Goal: Task Accomplishment & Management: Use online tool/utility

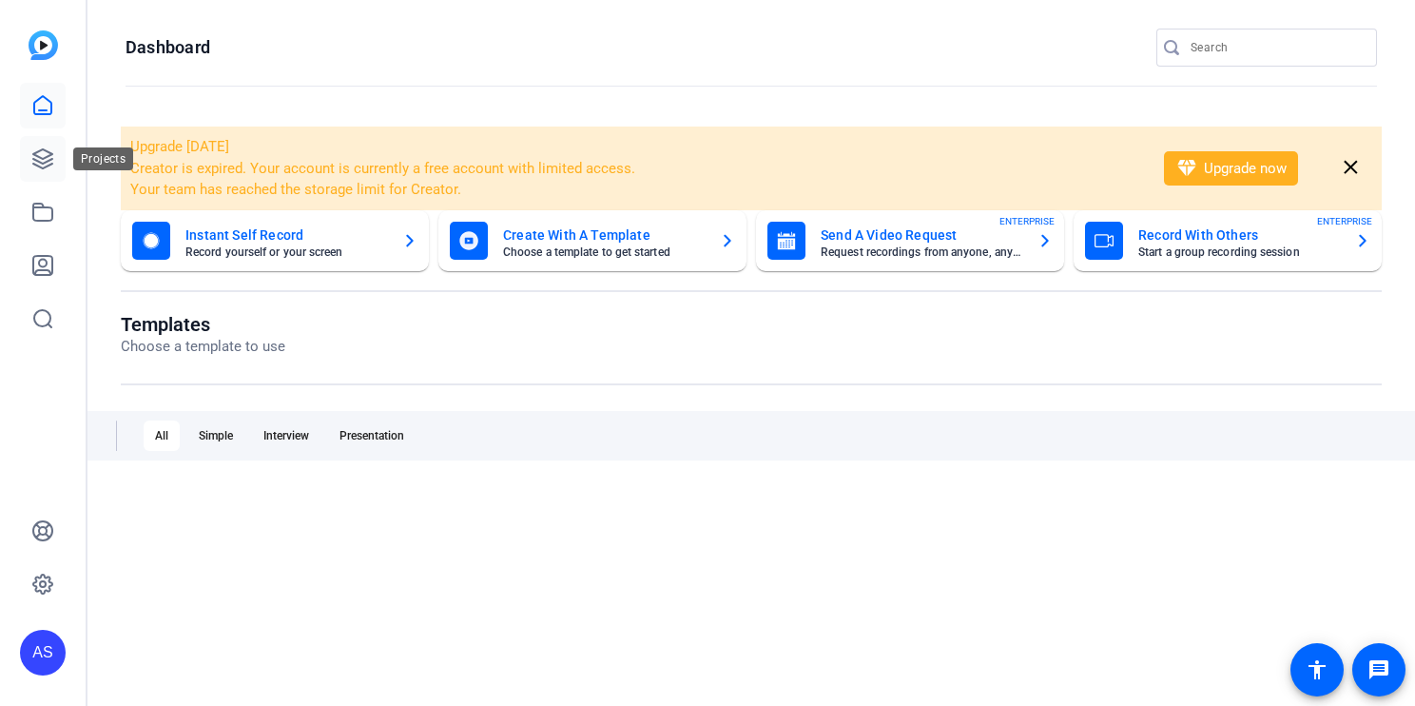
click at [48, 162] on icon at bounding box center [42, 158] width 19 height 19
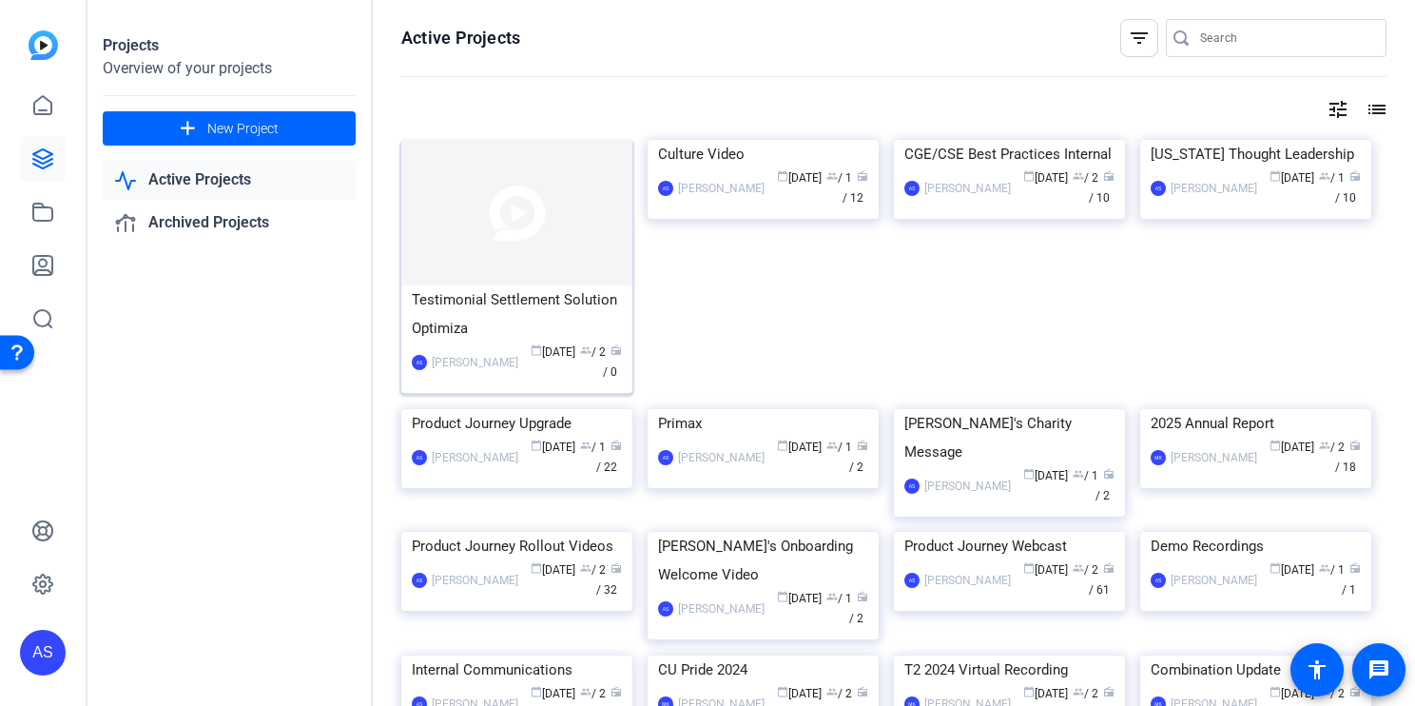
click at [557, 317] on div "Testimonial Settlement Solution Optimiza" at bounding box center [517, 313] width 210 height 57
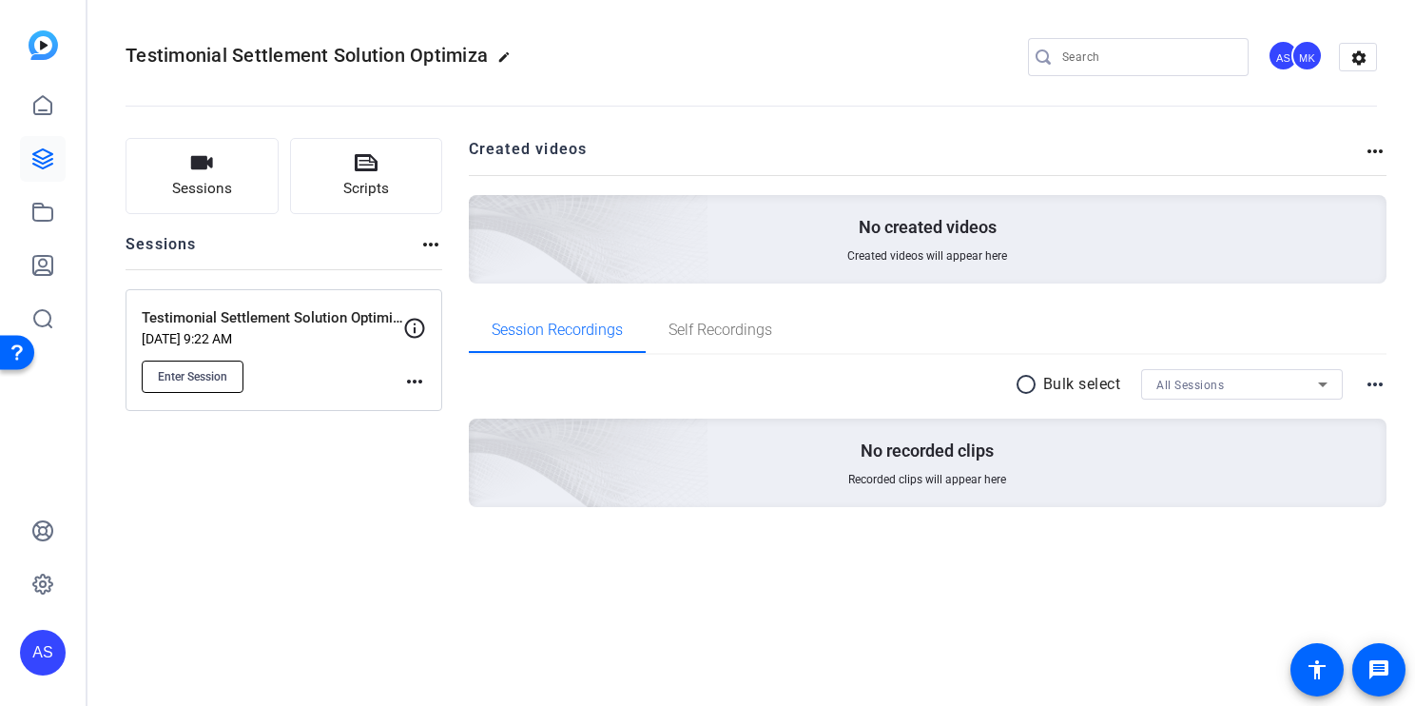
click at [183, 379] on span "Enter Session" at bounding box center [192, 376] width 69 height 15
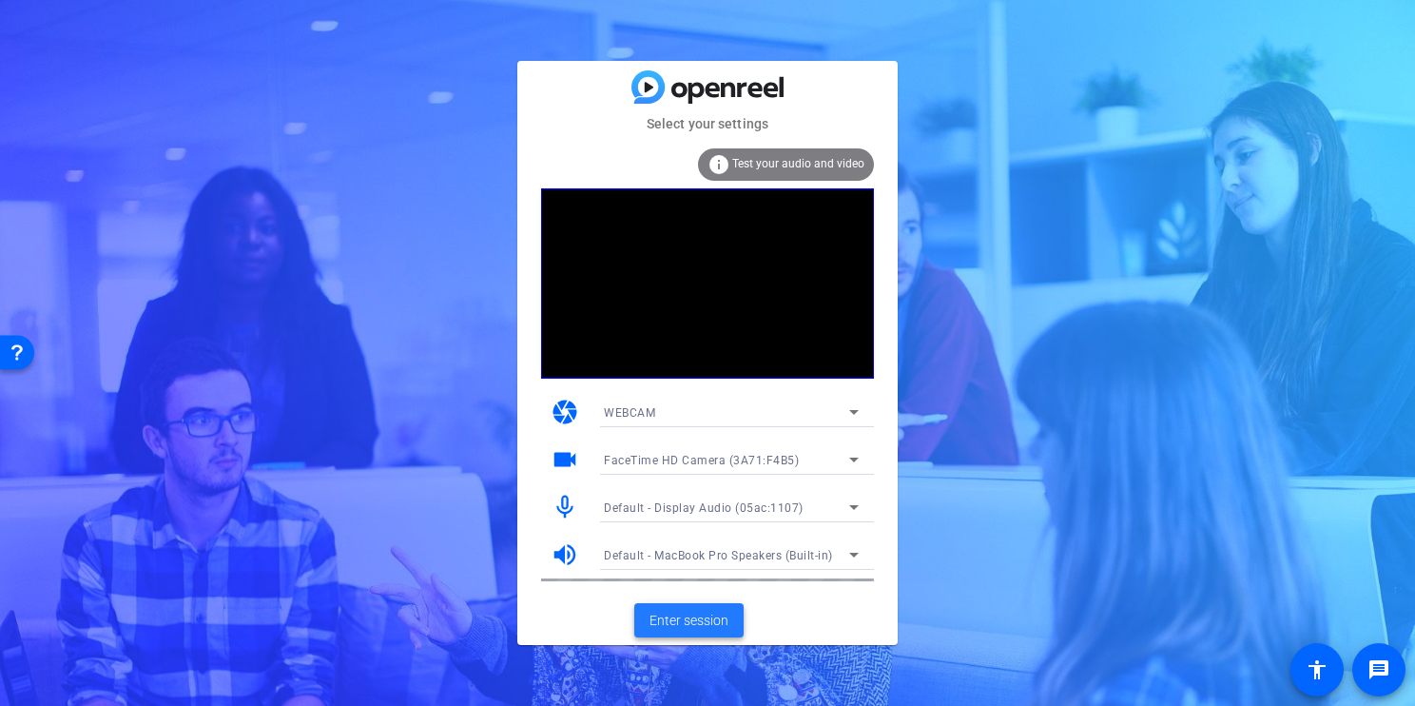
click at [694, 622] on span "Enter session" at bounding box center [689, 621] width 79 height 20
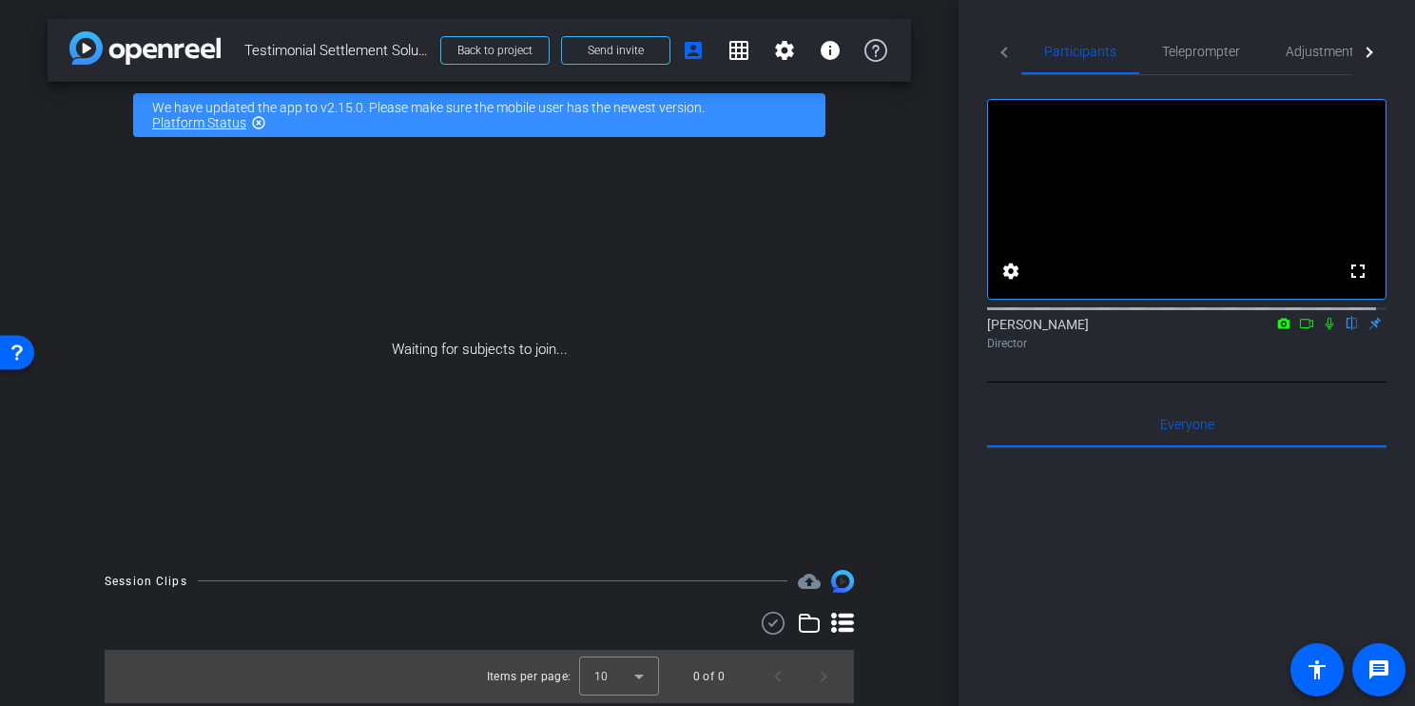
click at [1299, 330] on icon at bounding box center [1306, 323] width 15 height 13
click at [1345, 330] on icon at bounding box center [1352, 323] width 15 height 13
click at [1324, 328] on icon at bounding box center [1329, 323] width 10 height 10
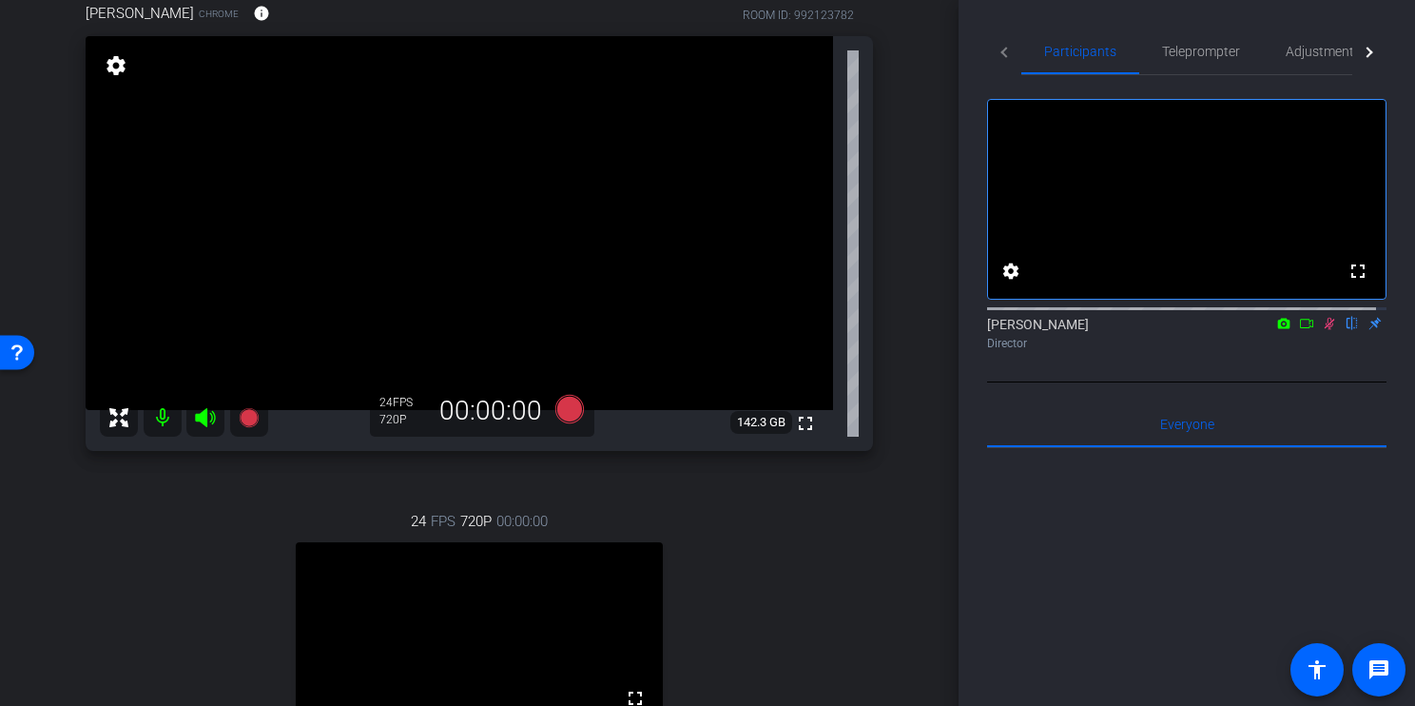
scroll to position [184, 0]
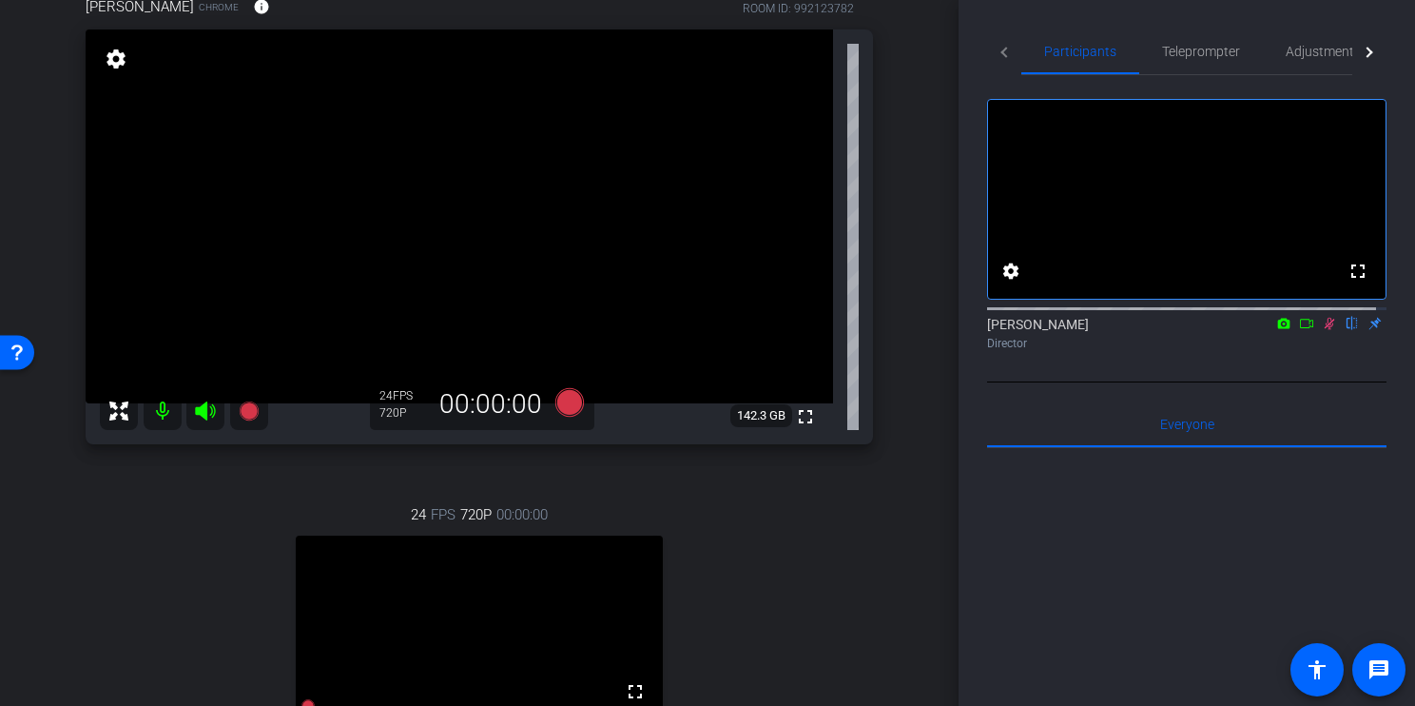
click at [1325, 330] on icon at bounding box center [1330, 324] width 10 height 12
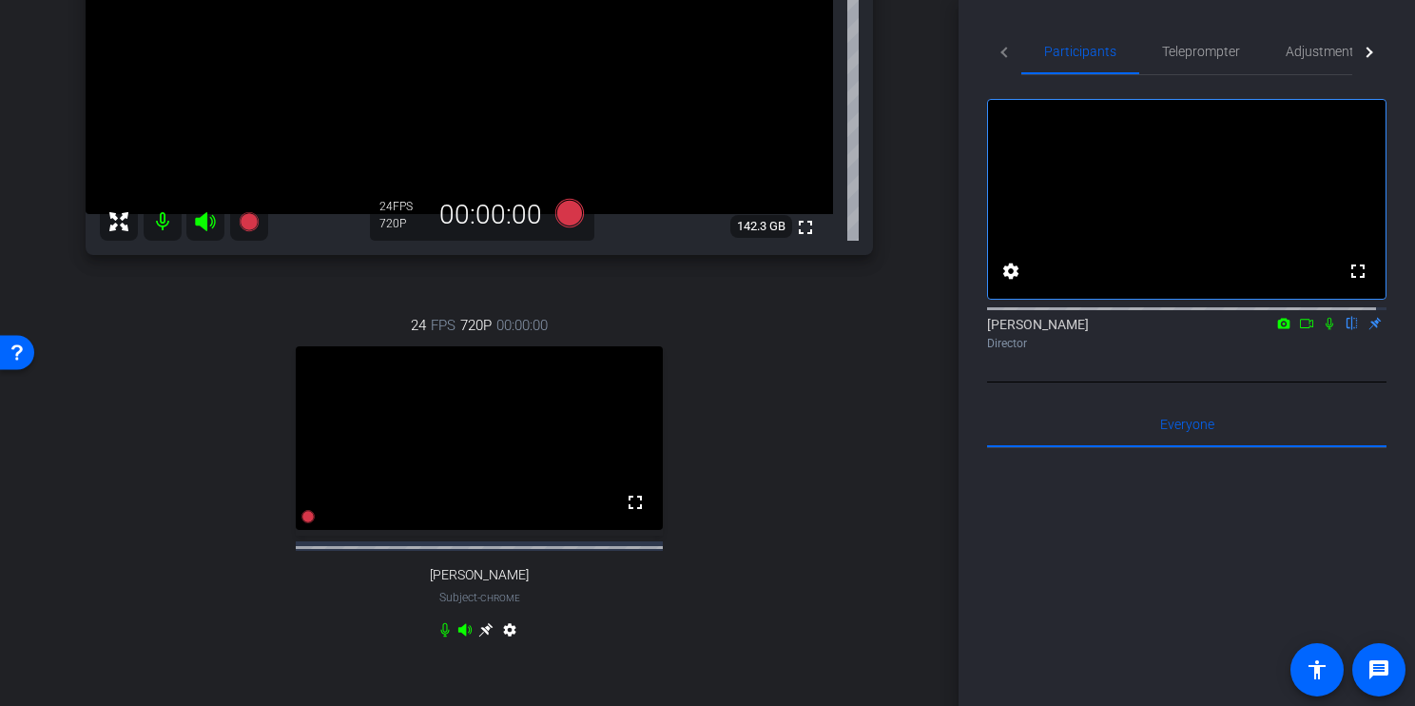
scroll to position [532, 0]
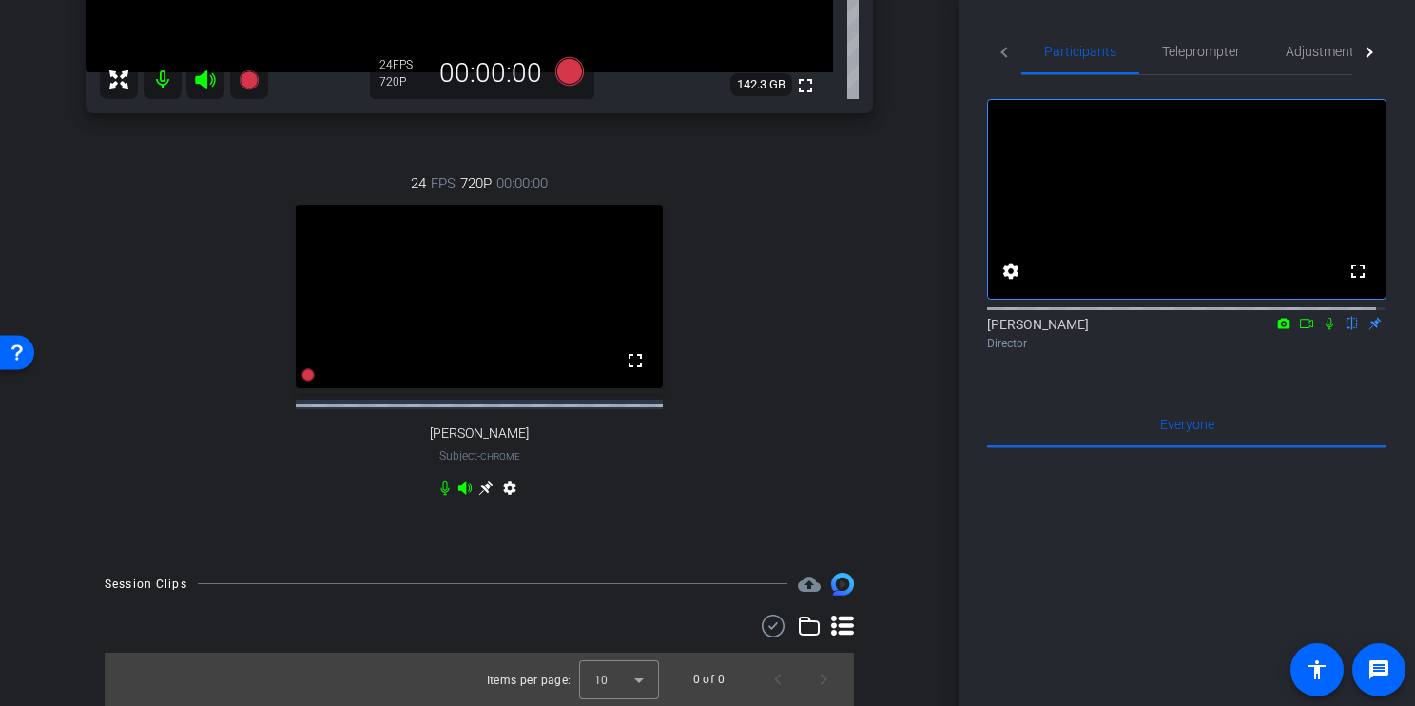
click at [478, 490] on icon at bounding box center [485, 487] width 15 height 15
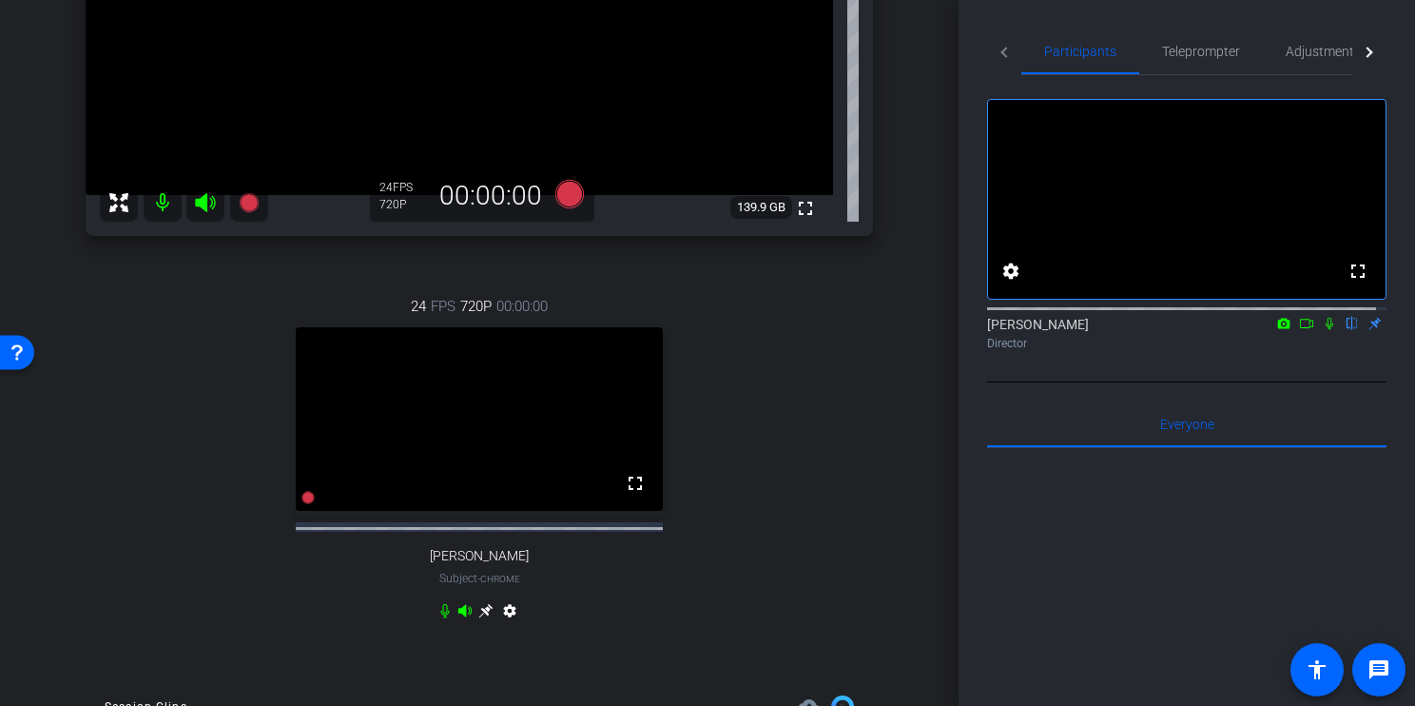
scroll to position [0, 0]
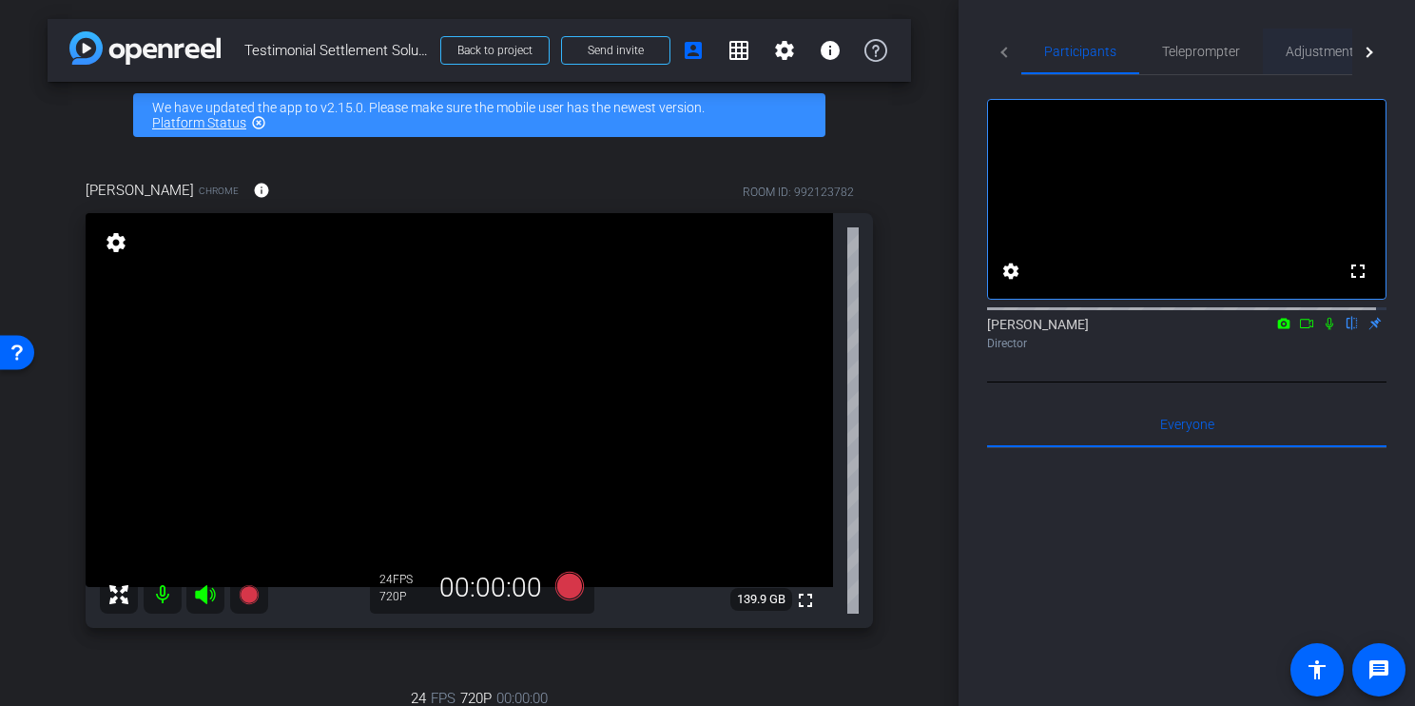
click at [1315, 49] on span "Adjustments" at bounding box center [1323, 51] width 75 height 13
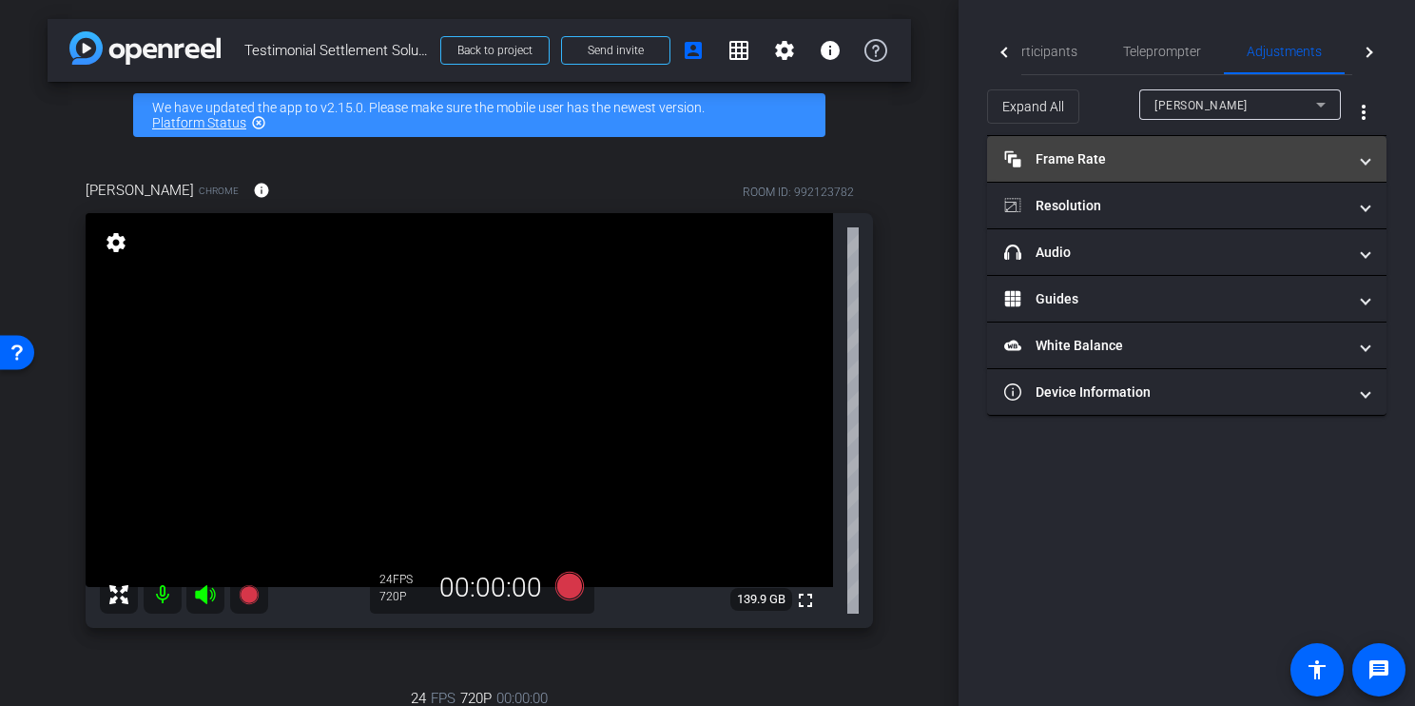
click at [1073, 160] on mat-panel-title "Frame Rate Frame Rate" at bounding box center [1175, 159] width 342 height 20
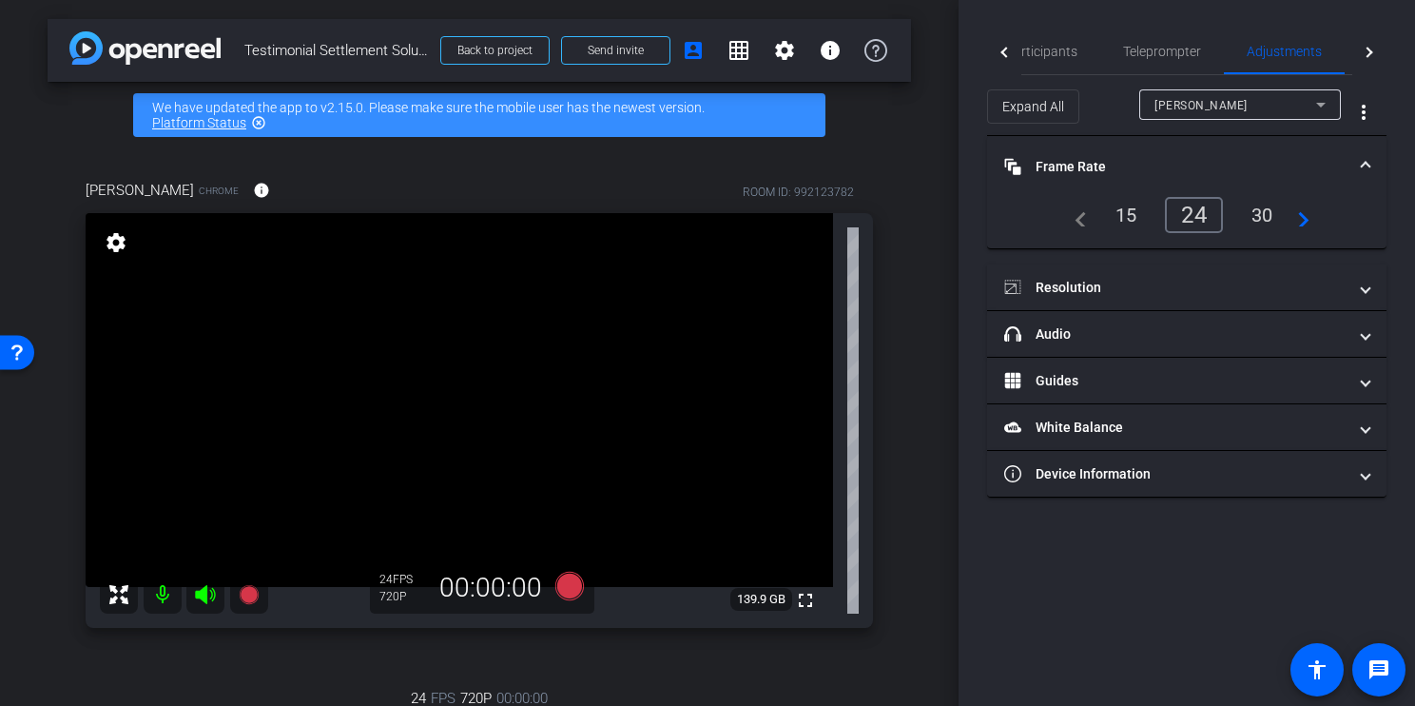
click at [1274, 215] on div "30" at bounding box center [1262, 215] width 50 height 32
click at [1250, 213] on div "30" at bounding box center [1259, 215] width 58 height 36
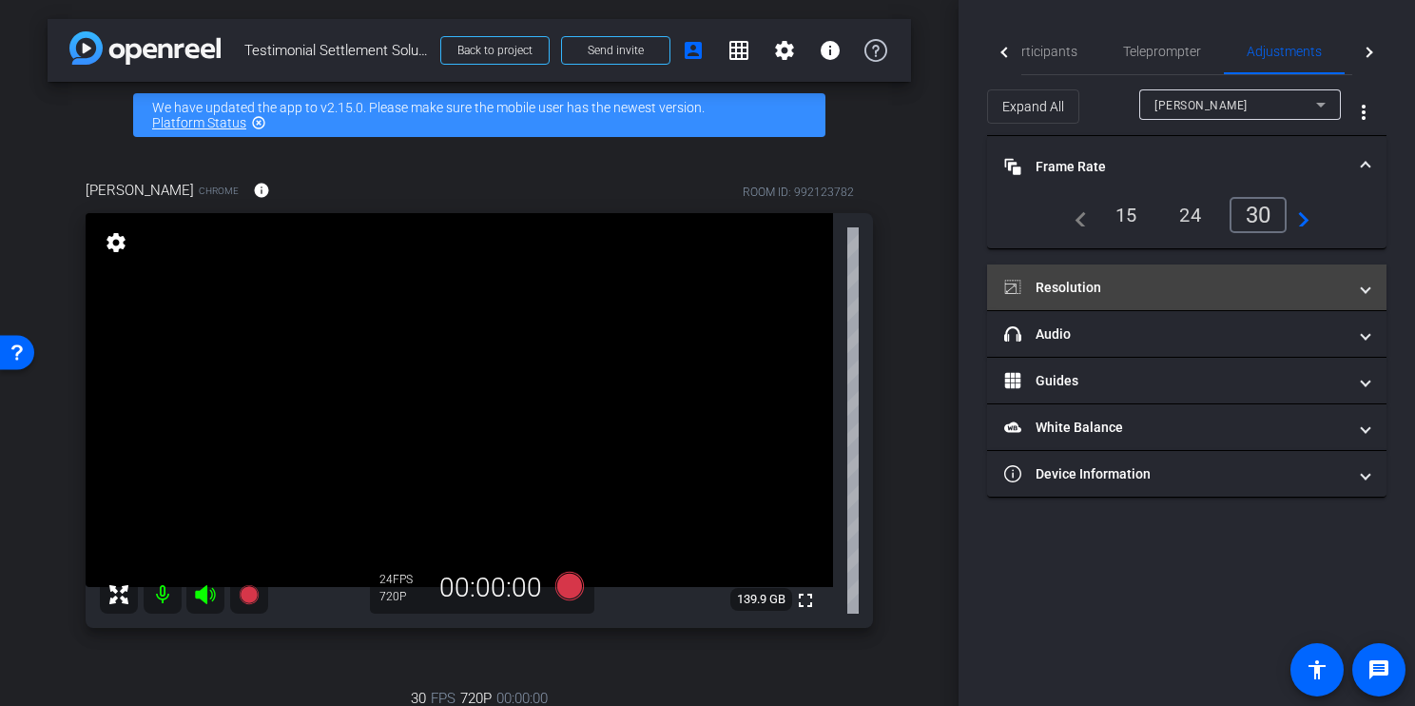
click at [1072, 283] on mat-panel-title "Resolution" at bounding box center [1175, 288] width 342 height 20
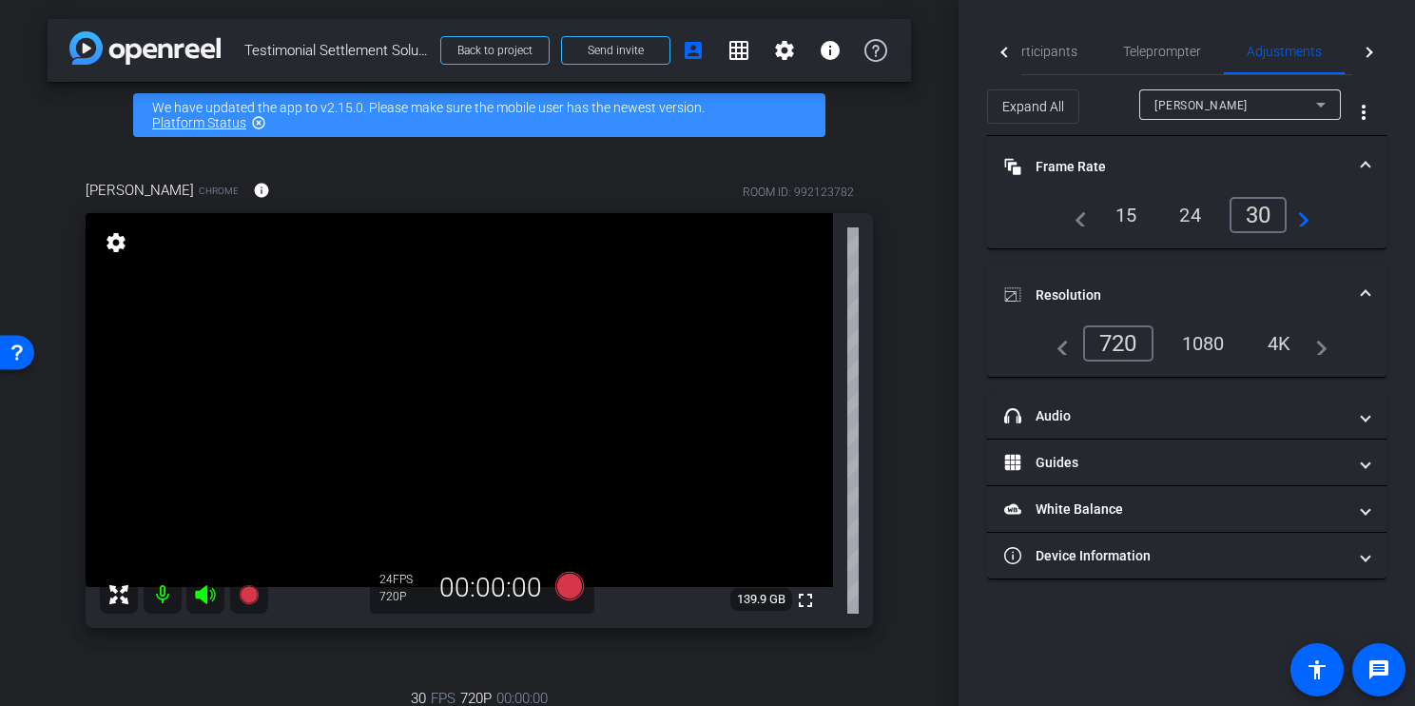
click at [1218, 340] on div "1080" at bounding box center [1203, 343] width 71 height 32
click at [1273, 106] on div "[PERSON_NAME]" at bounding box center [1236, 105] width 162 height 24
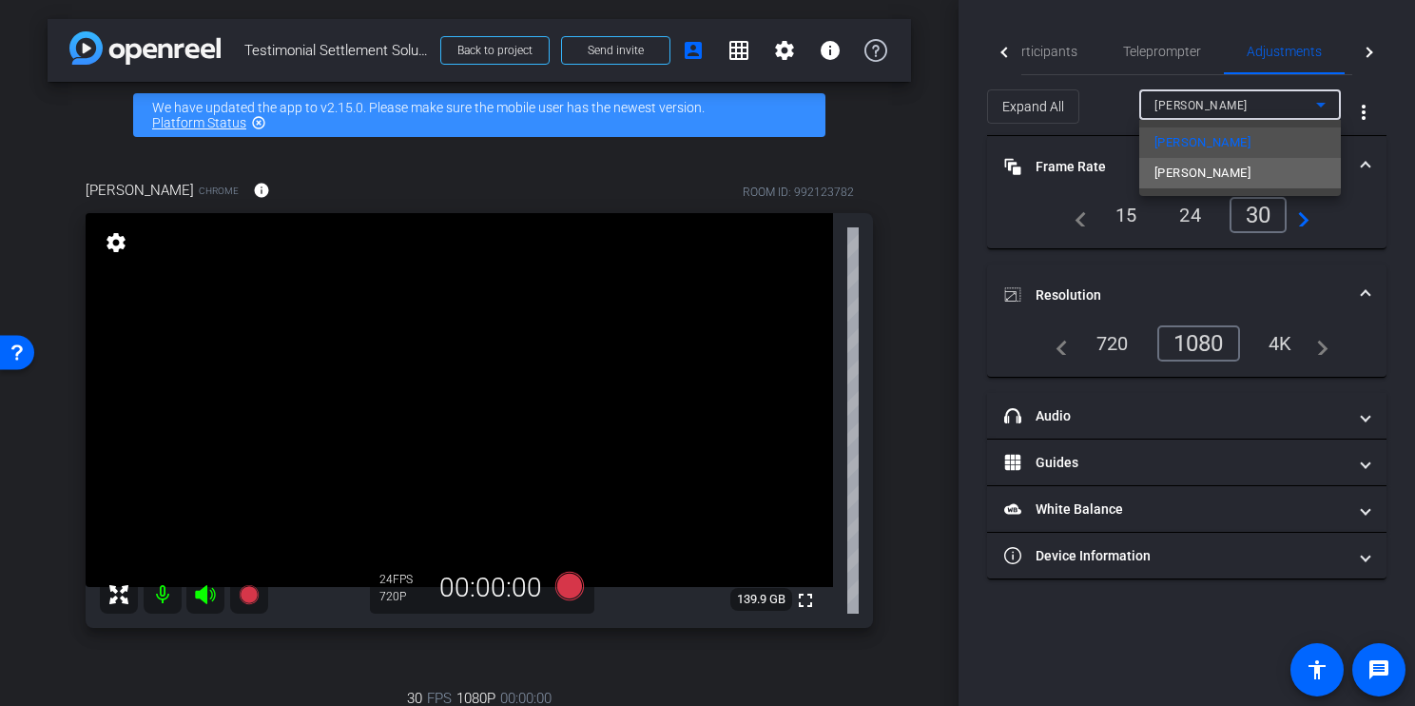
click at [1243, 185] on mat-option "[PERSON_NAME]" at bounding box center [1241, 173] width 202 height 30
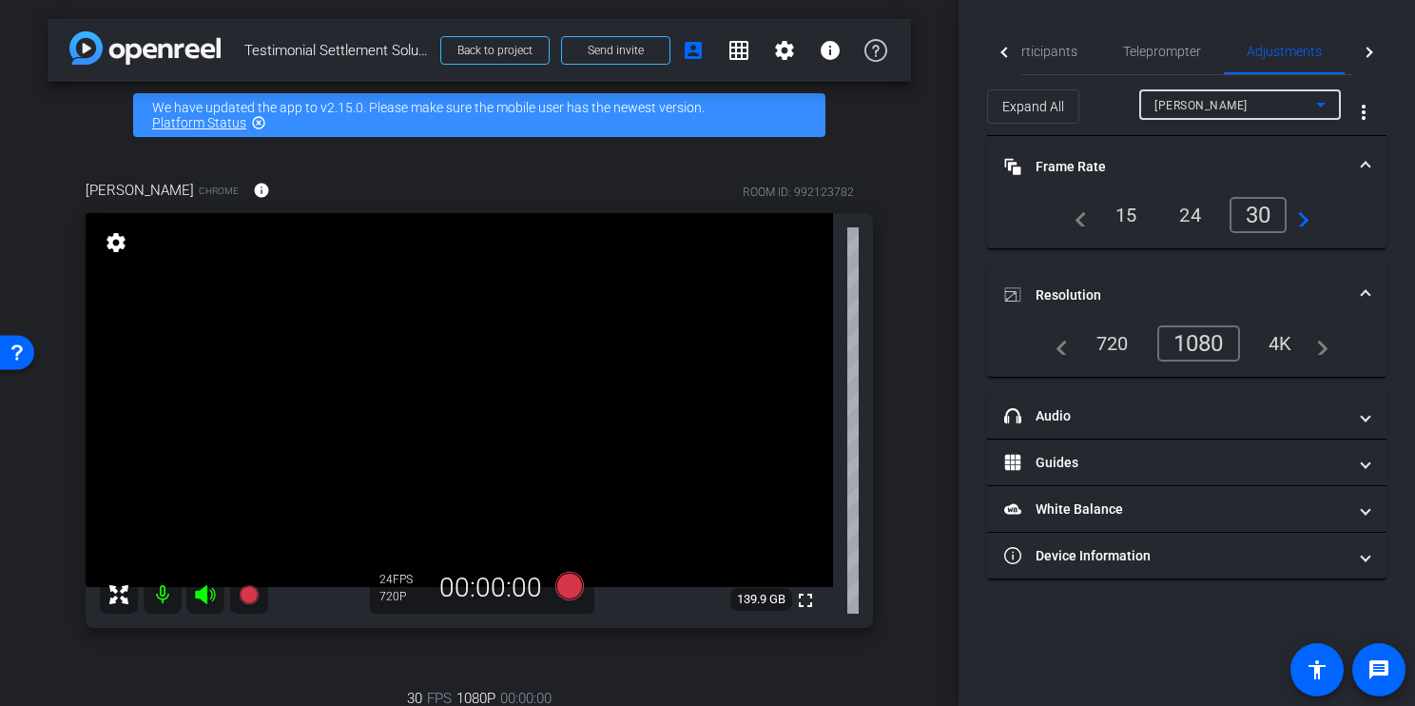
type input "11000"
click at [1268, 208] on div "30" at bounding box center [1262, 215] width 50 height 32
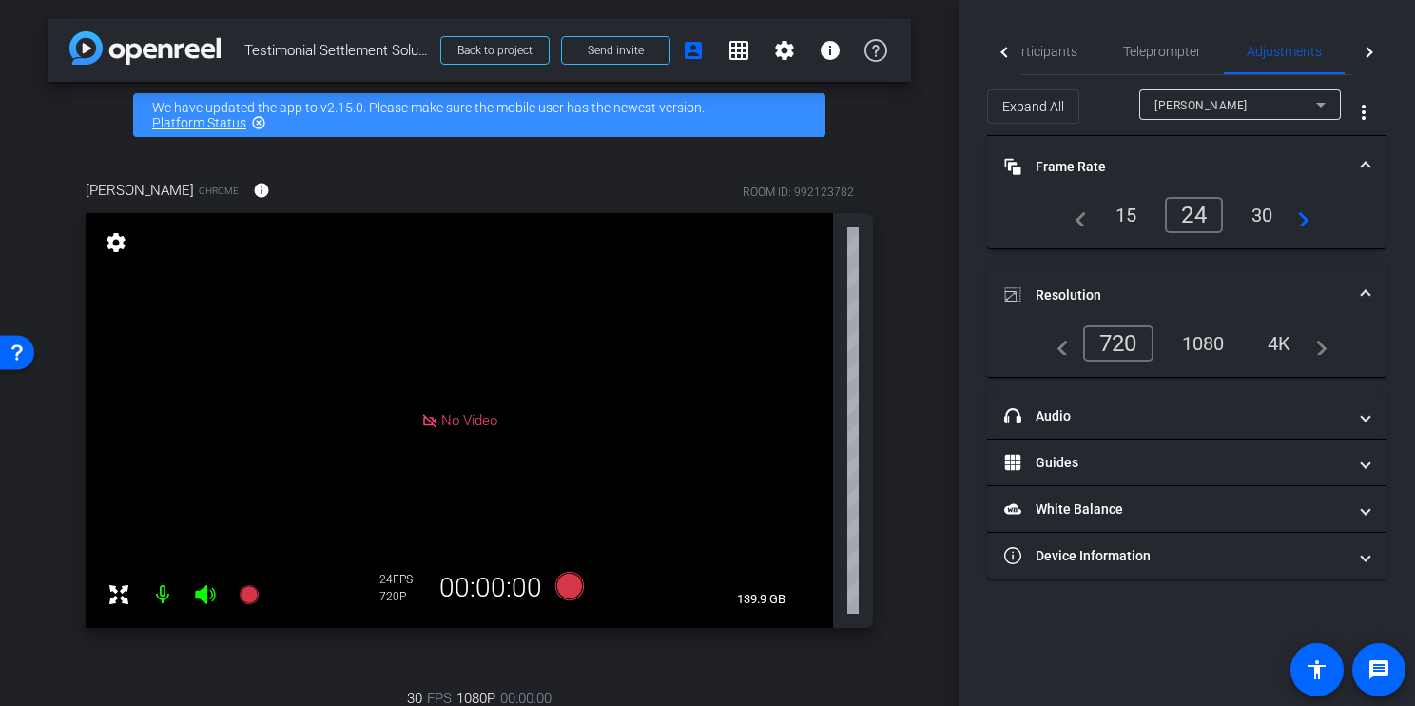
click at [1200, 351] on div "1080" at bounding box center [1203, 343] width 71 height 32
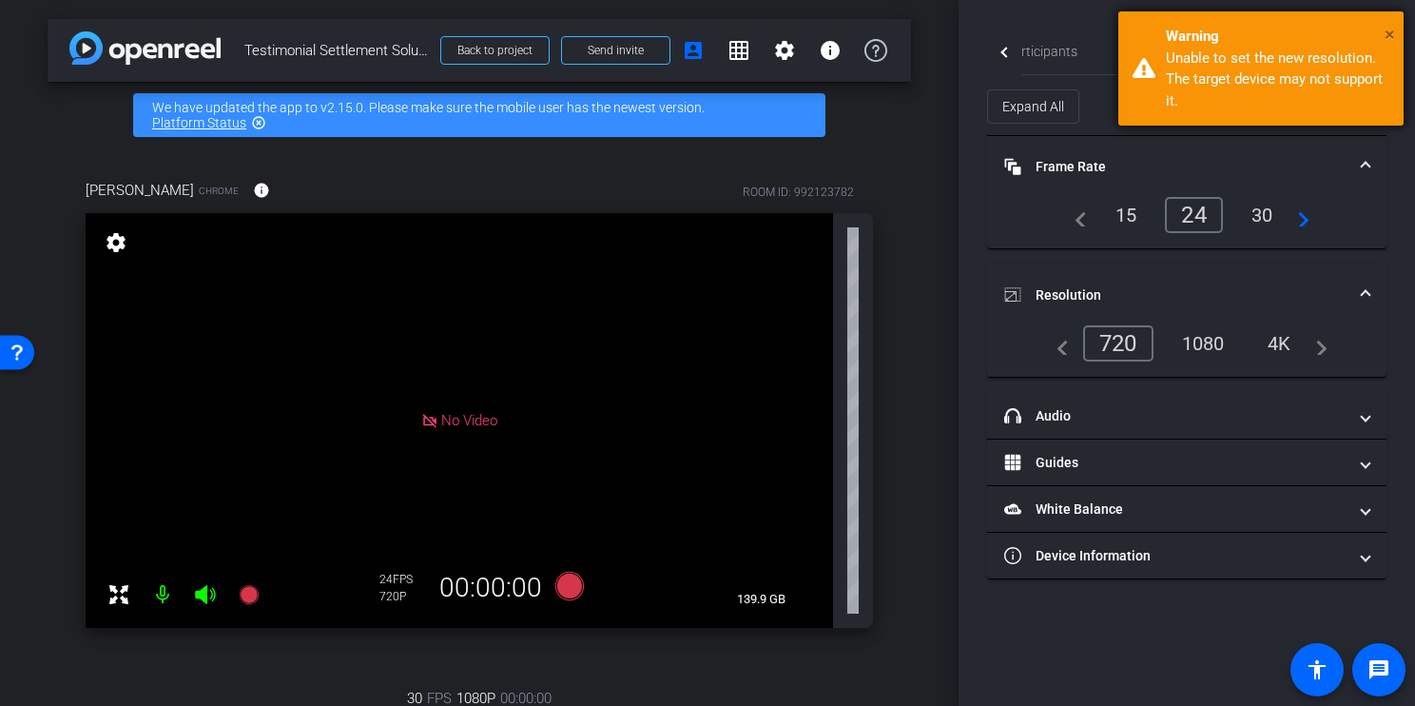
click at [1392, 29] on span "×" at bounding box center [1390, 34] width 10 height 23
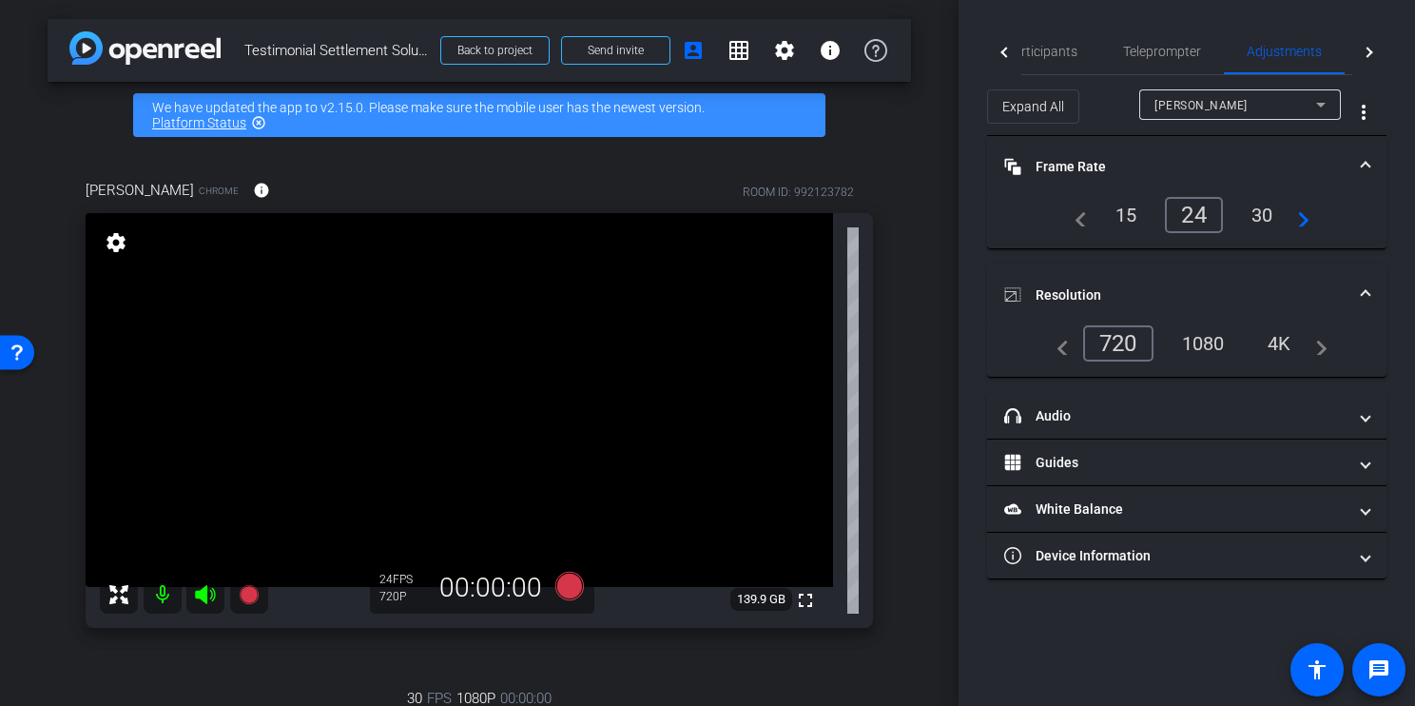
click at [1262, 208] on div "30" at bounding box center [1262, 215] width 50 height 32
click at [1212, 334] on div "1080" at bounding box center [1203, 343] width 71 height 32
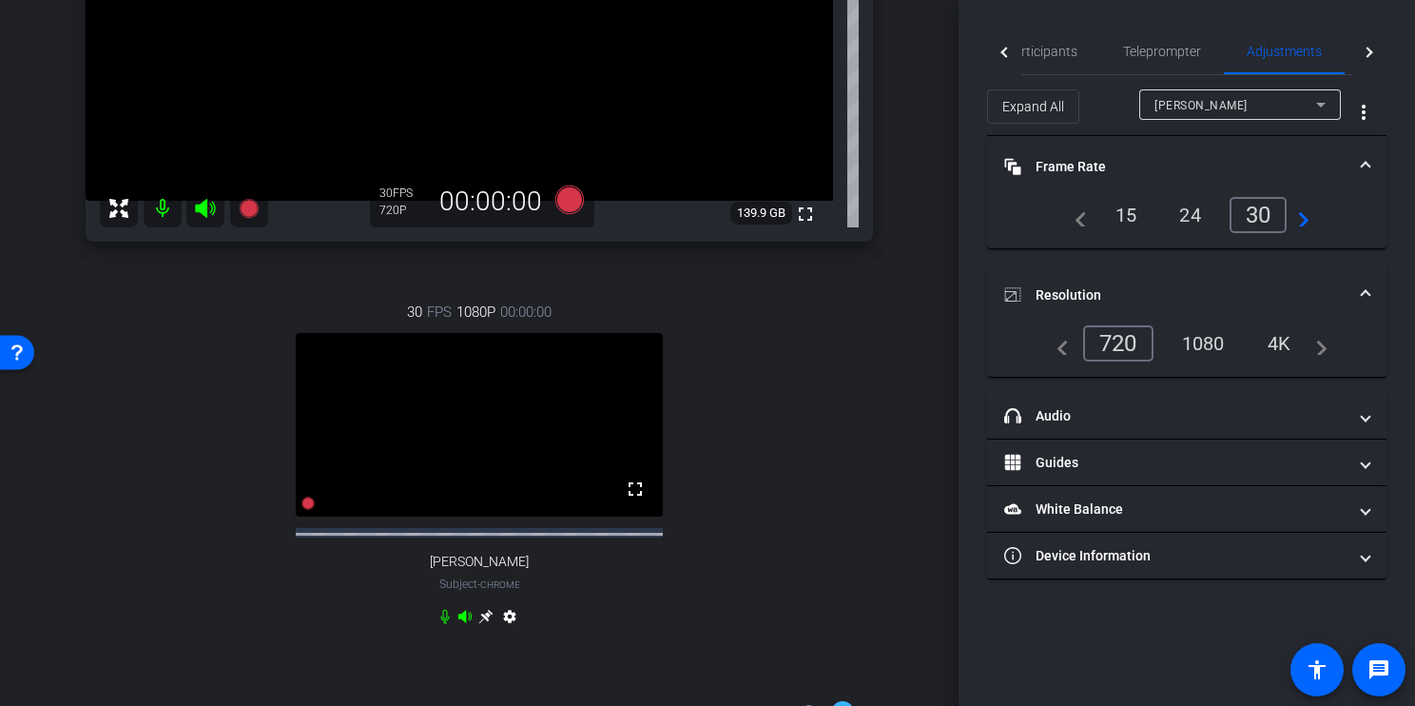
scroll to position [415, 0]
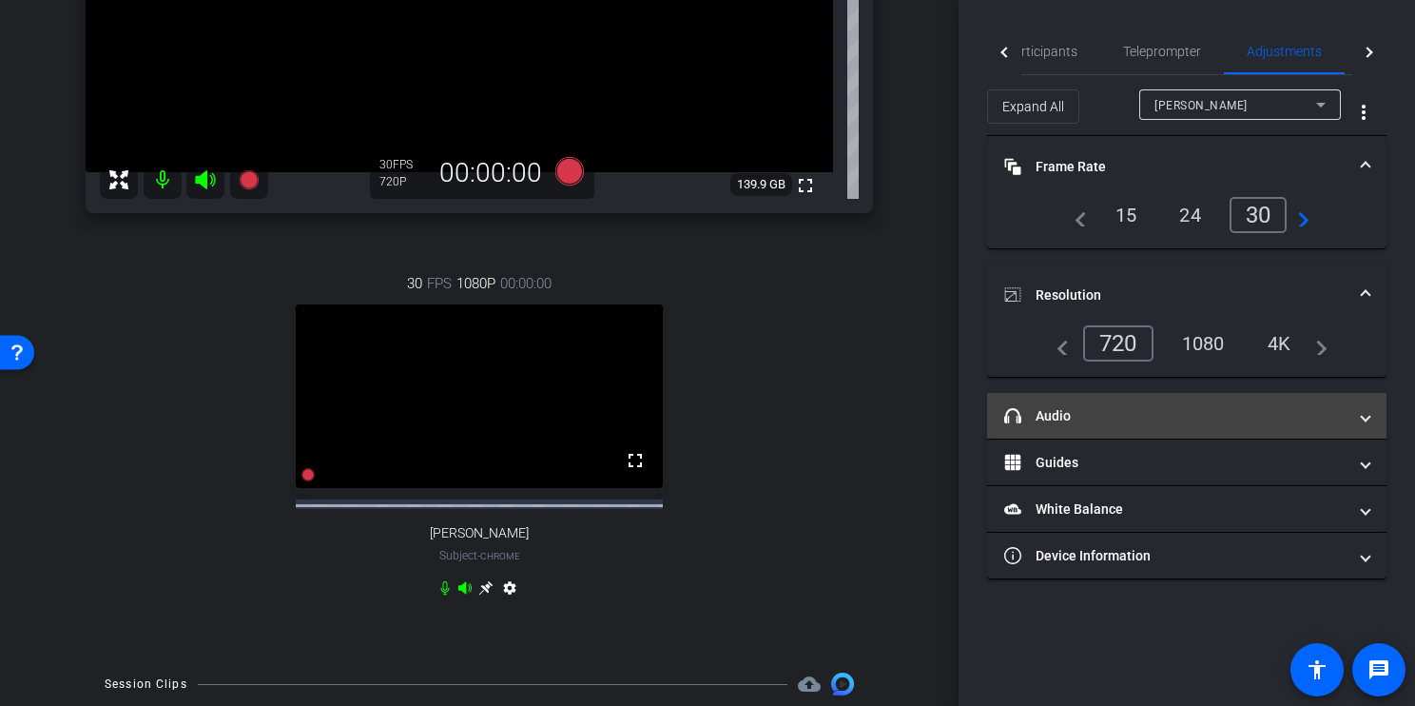
click at [1125, 406] on mat-panel-title "headphone icon Audio" at bounding box center [1175, 416] width 342 height 20
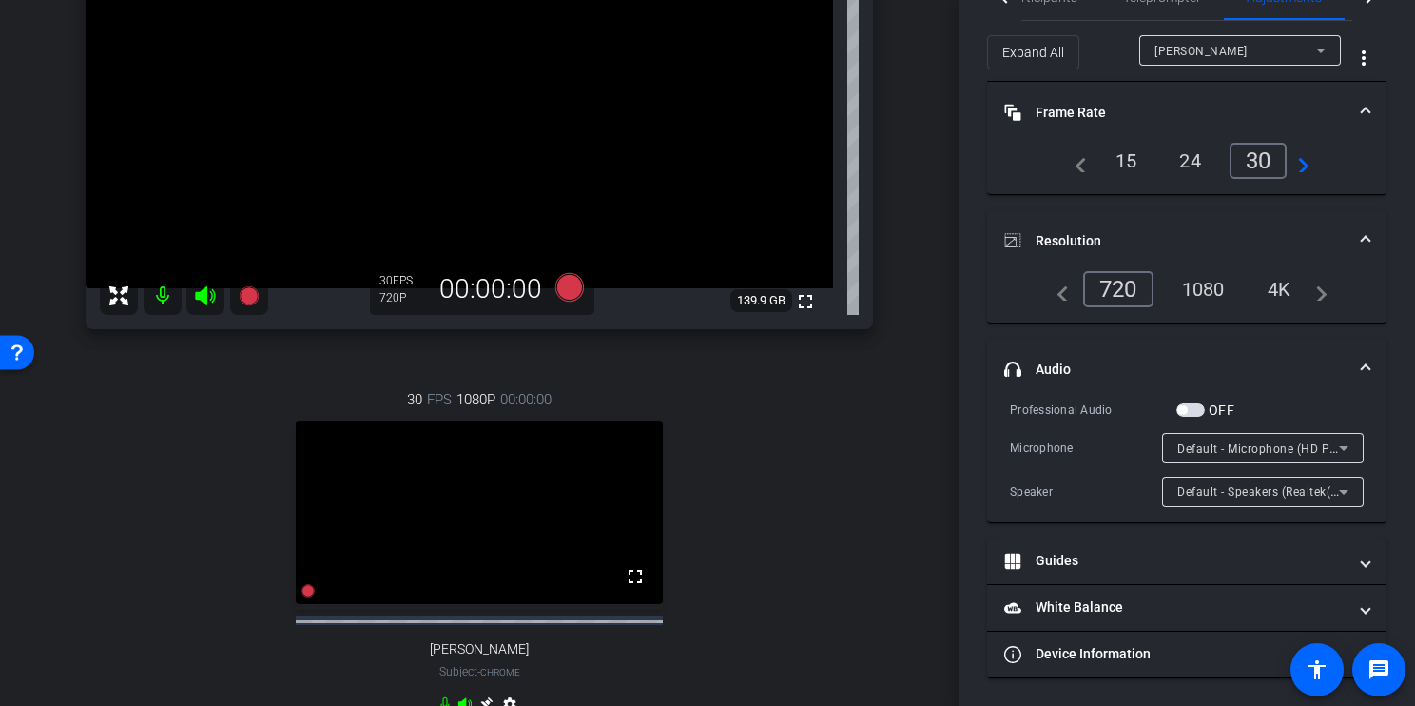
scroll to position [293, 0]
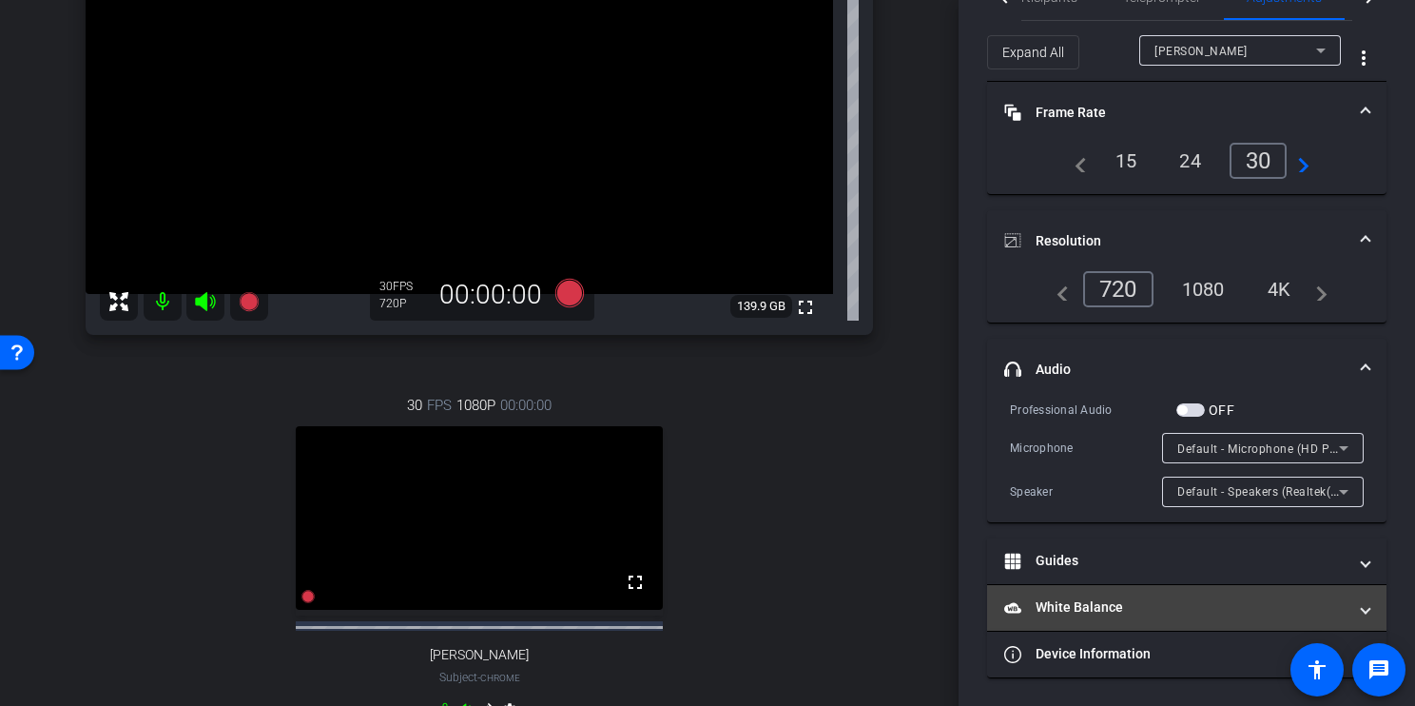
click at [1140, 598] on mat-panel-title "White Balance White Balance" at bounding box center [1175, 607] width 342 height 20
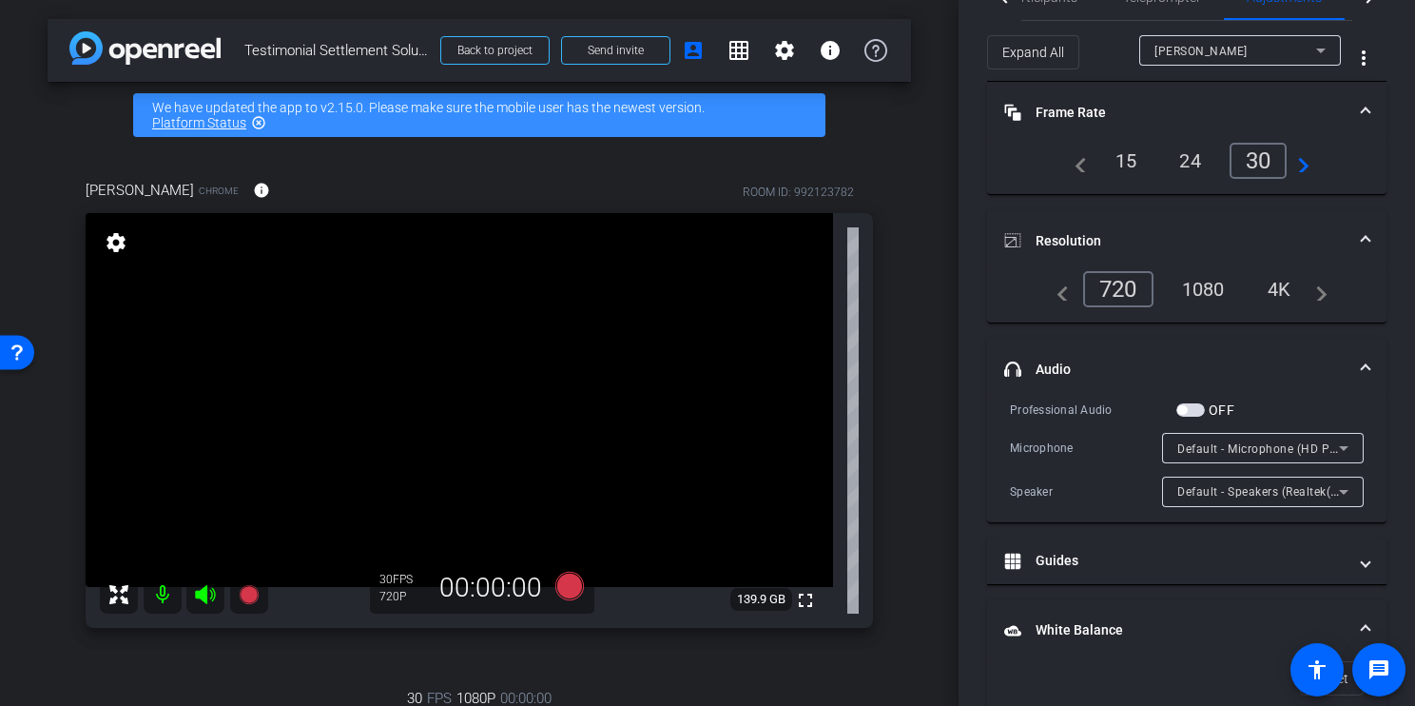
scroll to position [0, 0]
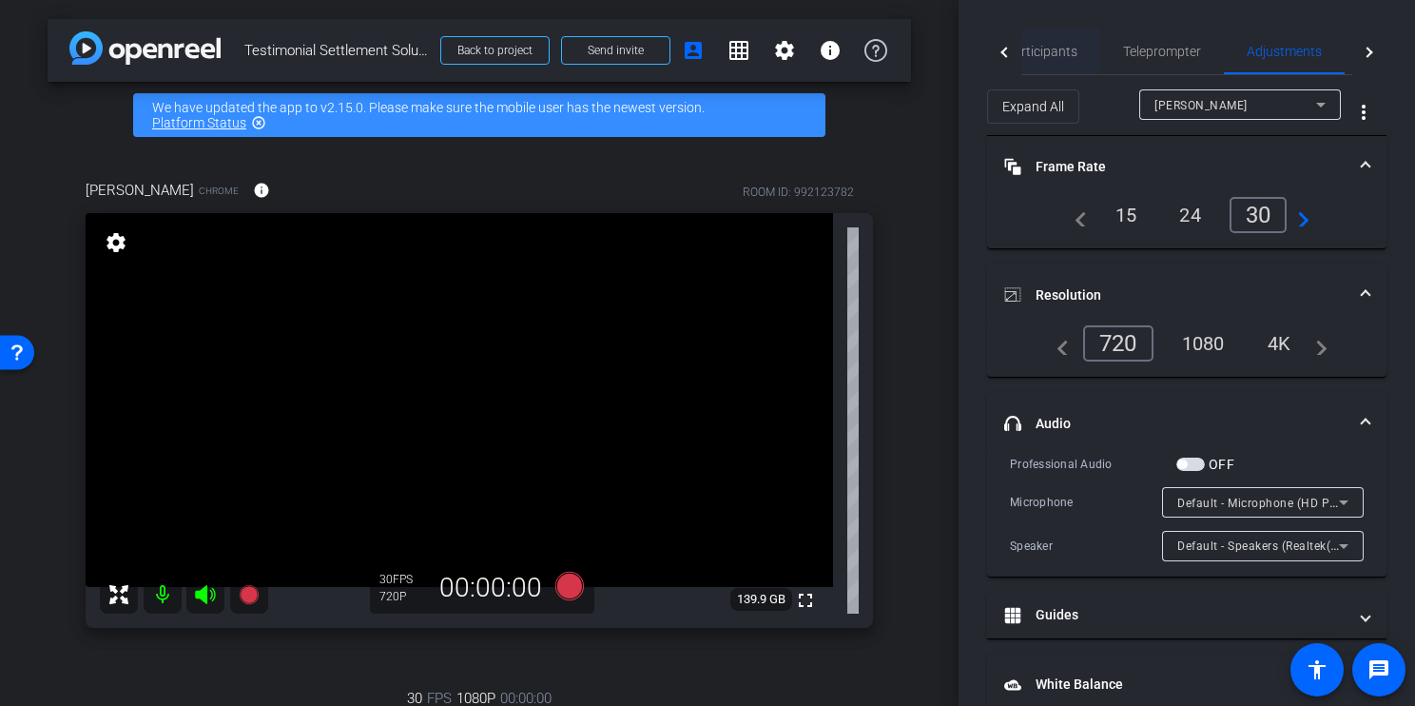
click at [1048, 38] on span "Participants" at bounding box center [1041, 52] width 72 height 46
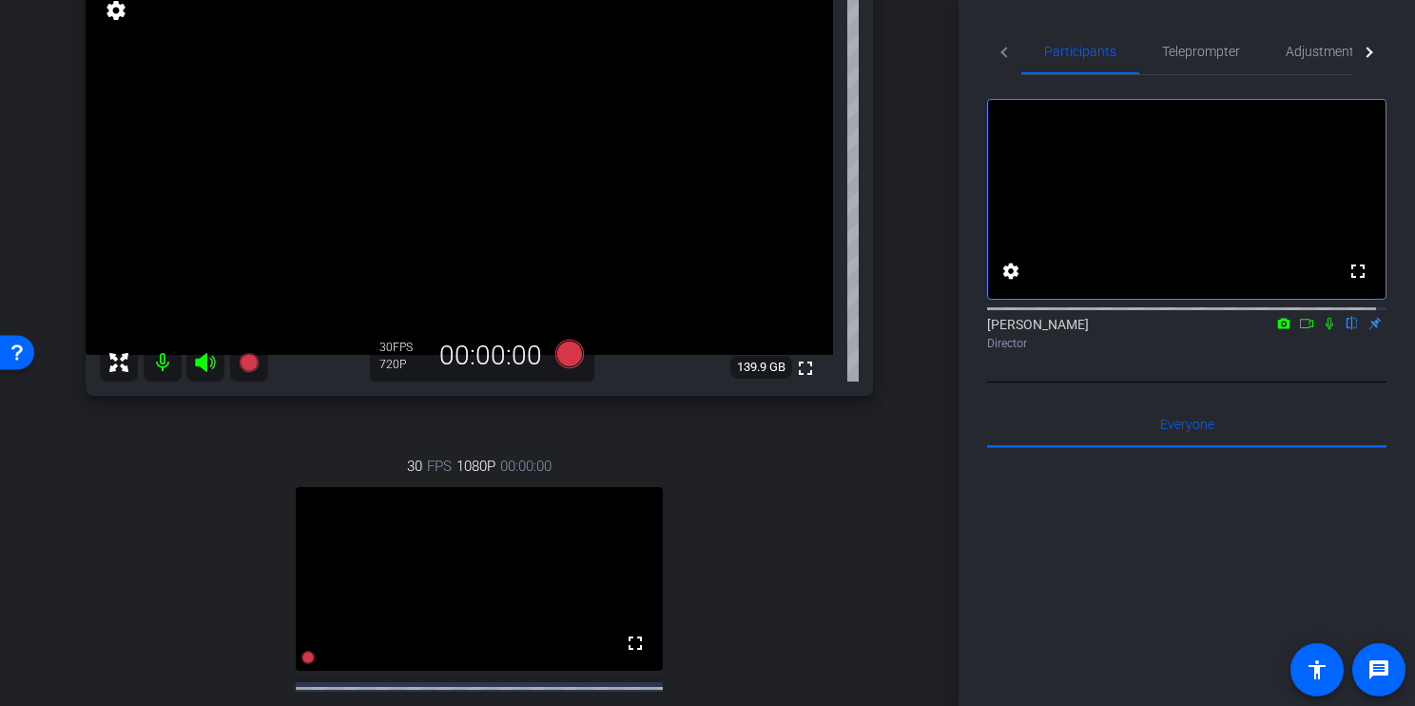
scroll to position [200, 0]
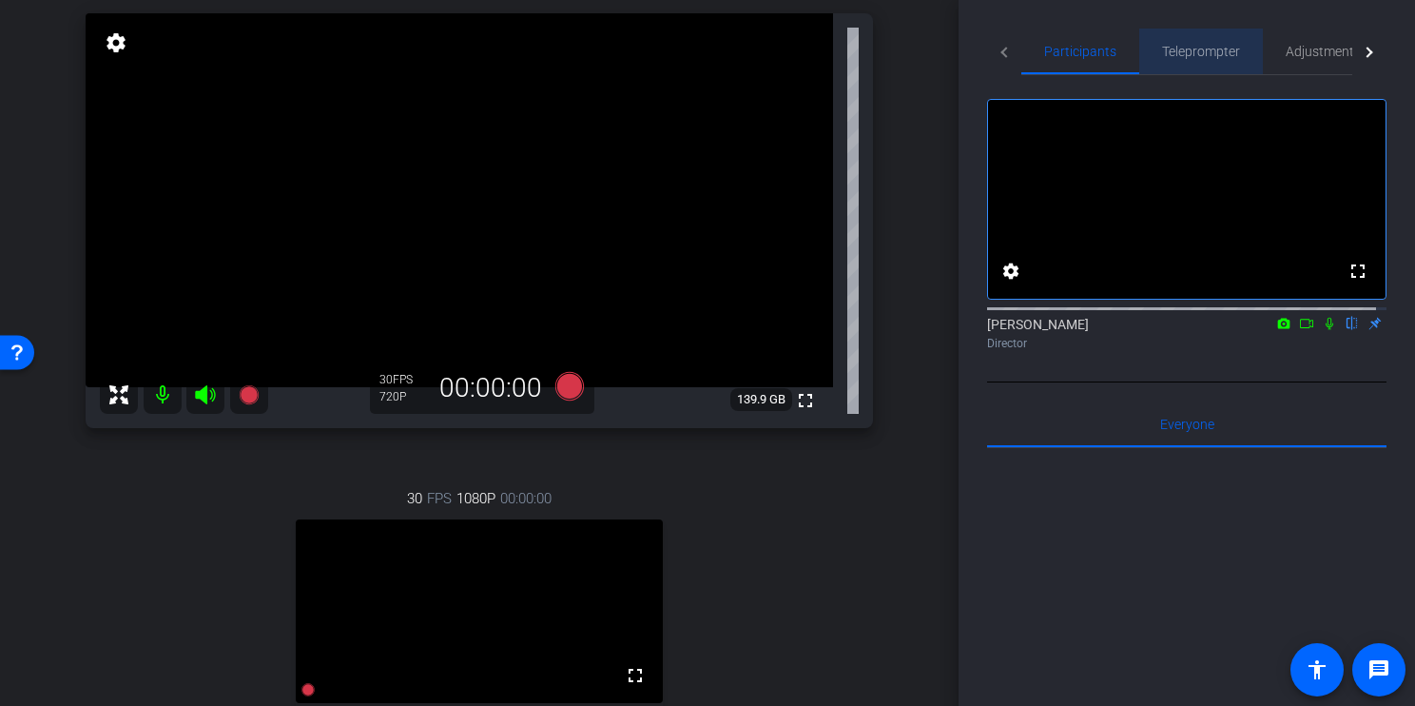
click at [1198, 45] on span "Teleprompter" at bounding box center [1201, 51] width 78 height 13
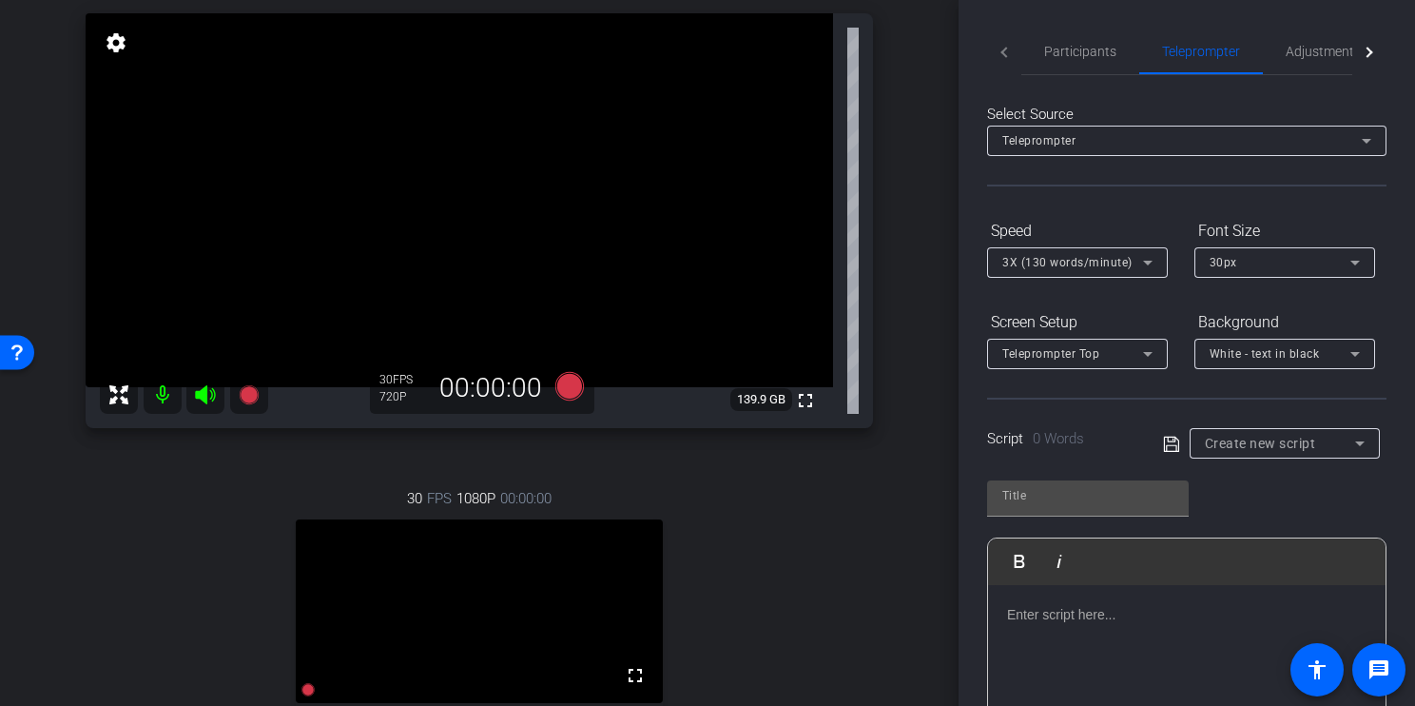
click at [1168, 443] on icon at bounding box center [1171, 444] width 17 height 23
click at [1061, 503] on input "text" at bounding box center [1088, 495] width 171 height 23
click at [1018, 495] on input "text" at bounding box center [1088, 495] width 171 height 23
type input "test"
click at [1058, 614] on p at bounding box center [1187, 614] width 360 height 21
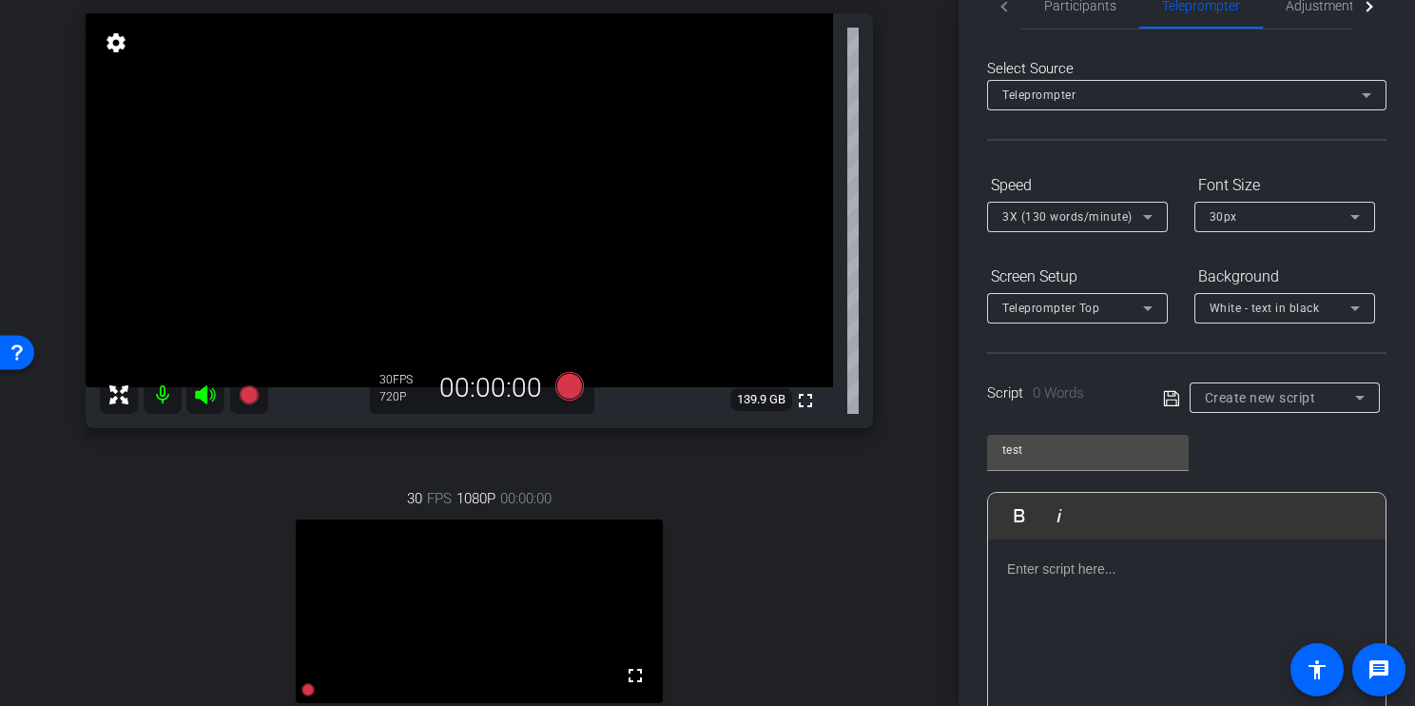
scroll to position [156, 0]
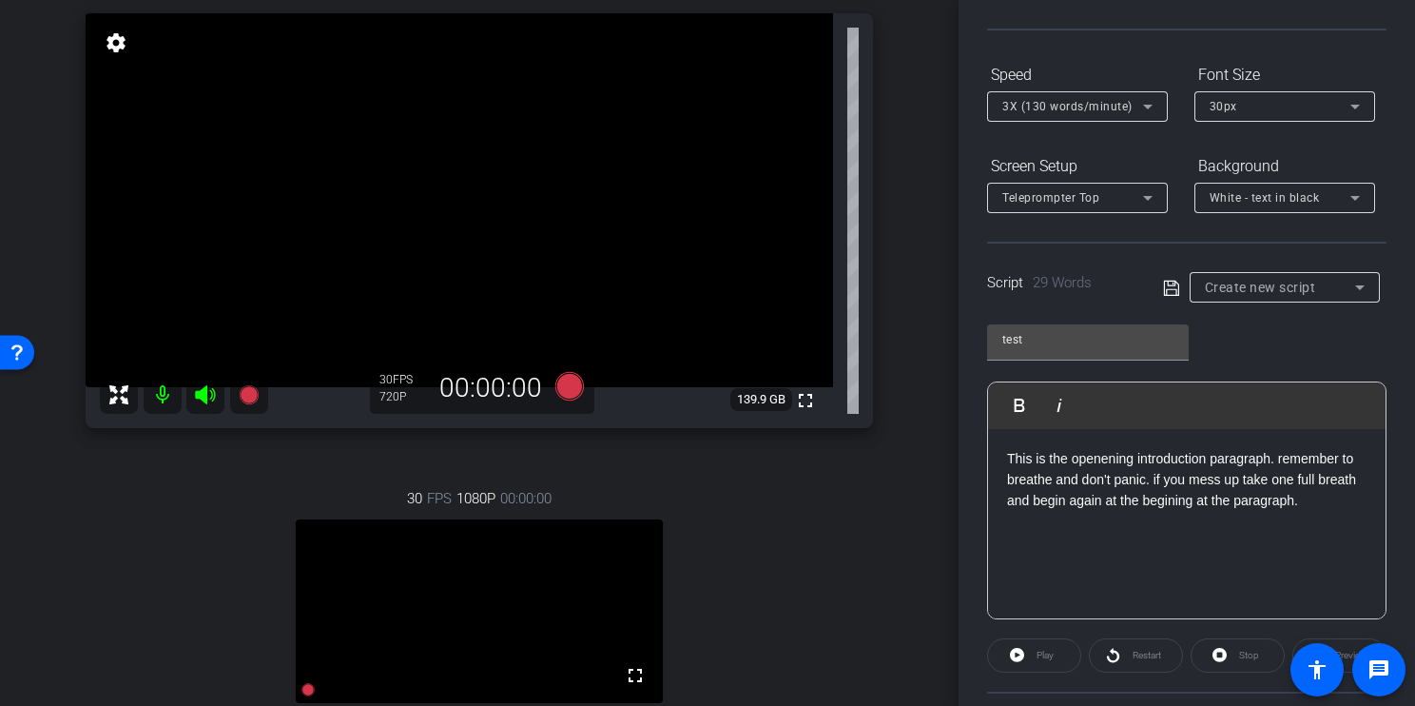
click at [1286, 457] on p "This is the openening introduction paragraph. remember to breathe and don't pan…" at bounding box center [1187, 480] width 360 height 64
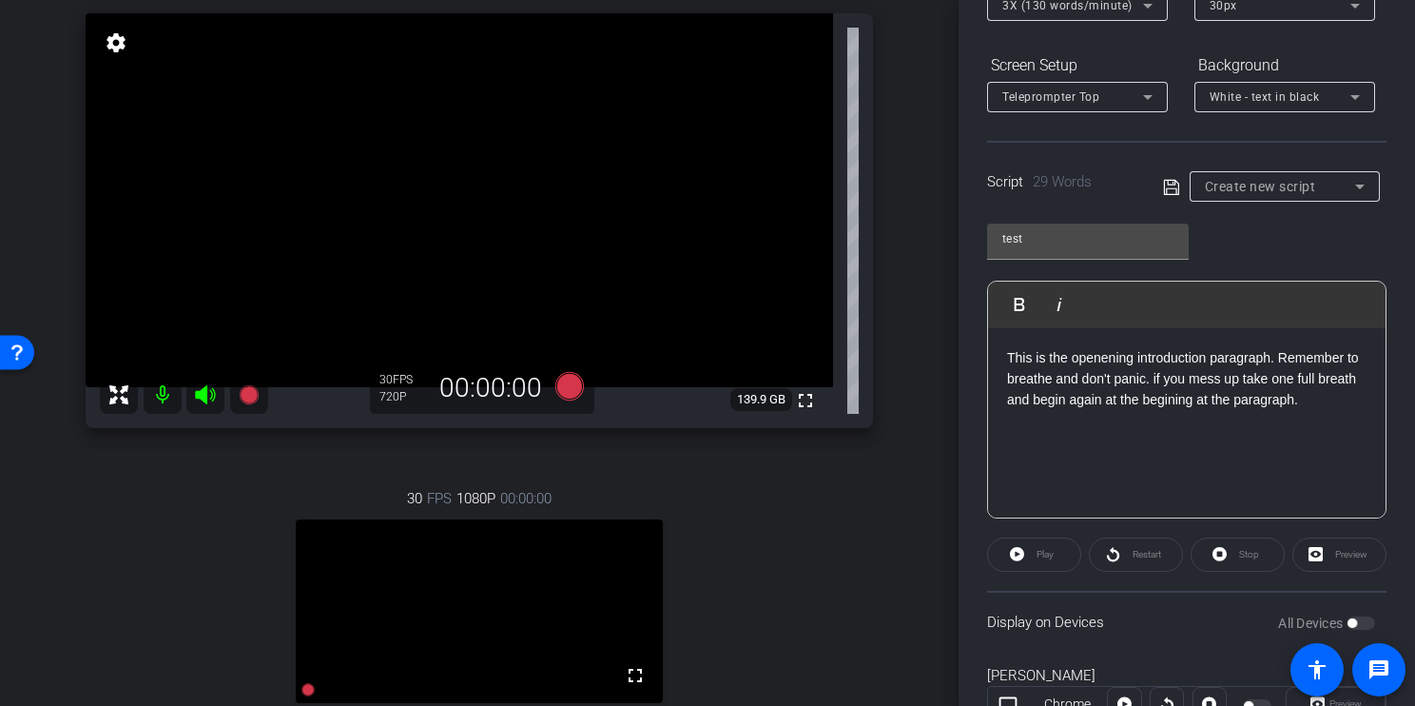
scroll to position [437, 0]
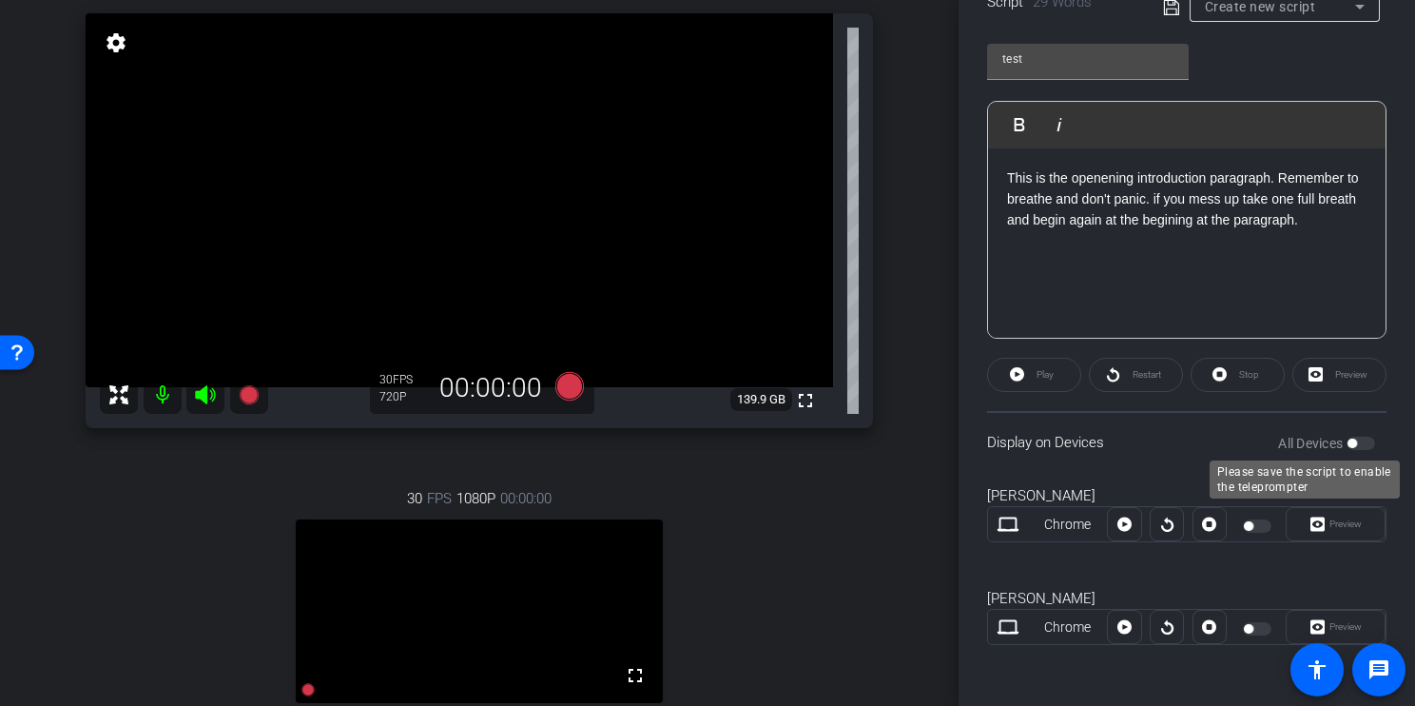
click at [1341, 437] on div "All Devices" at bounding box center [1326, 443] width 97 height 19
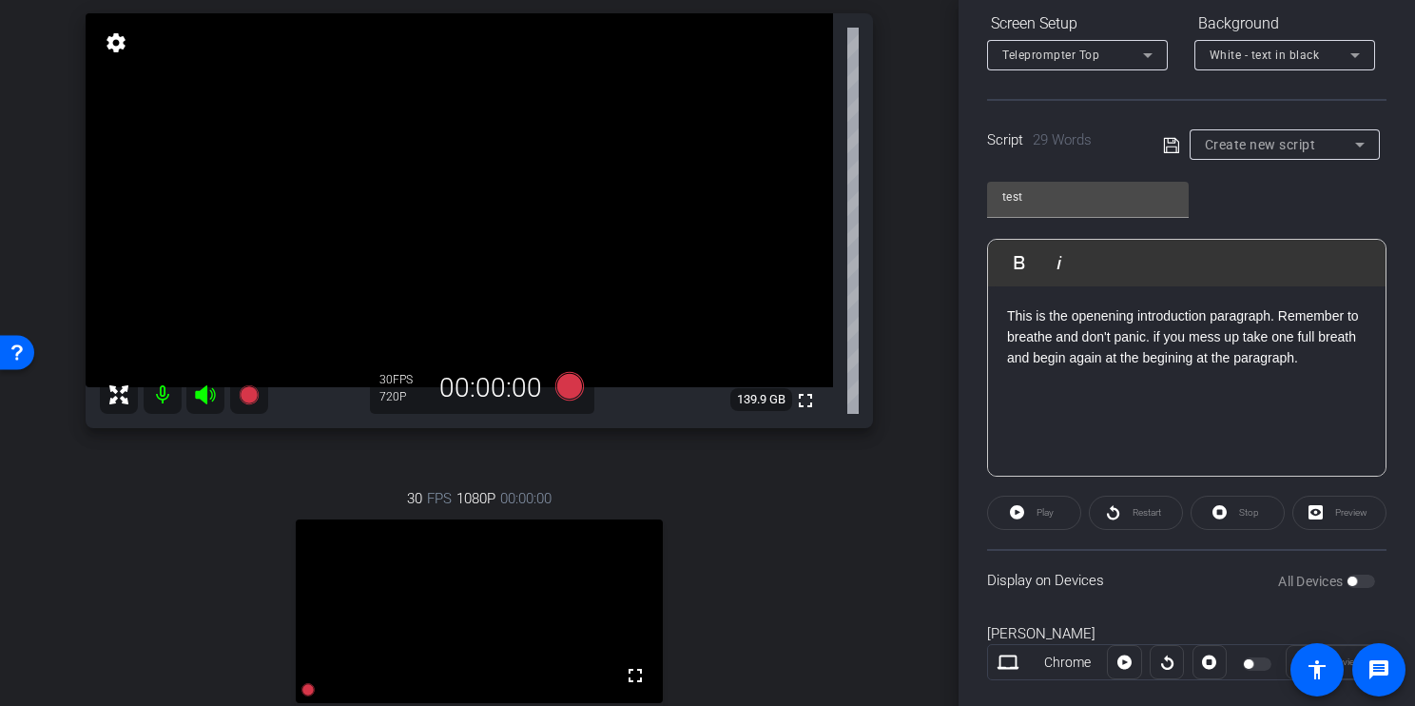
scroll to position [297, 0]
click at [1168, 143] on icon at bounding box center [1170, 146] width 15 height 15
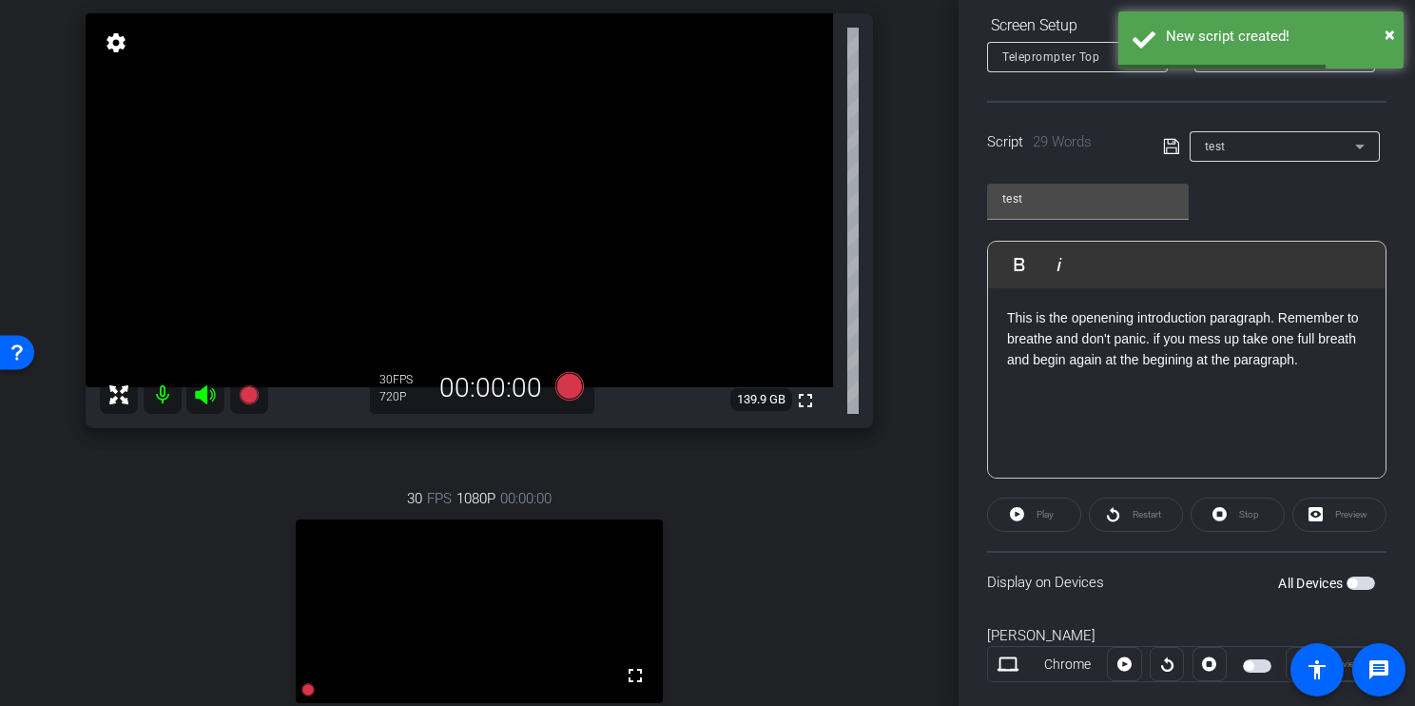
click at [1114, 321] on p "This is the openening introduction paragraph. Remember to breathe and don't pan…" at bounding box center [1187, 339] width 360 height 64
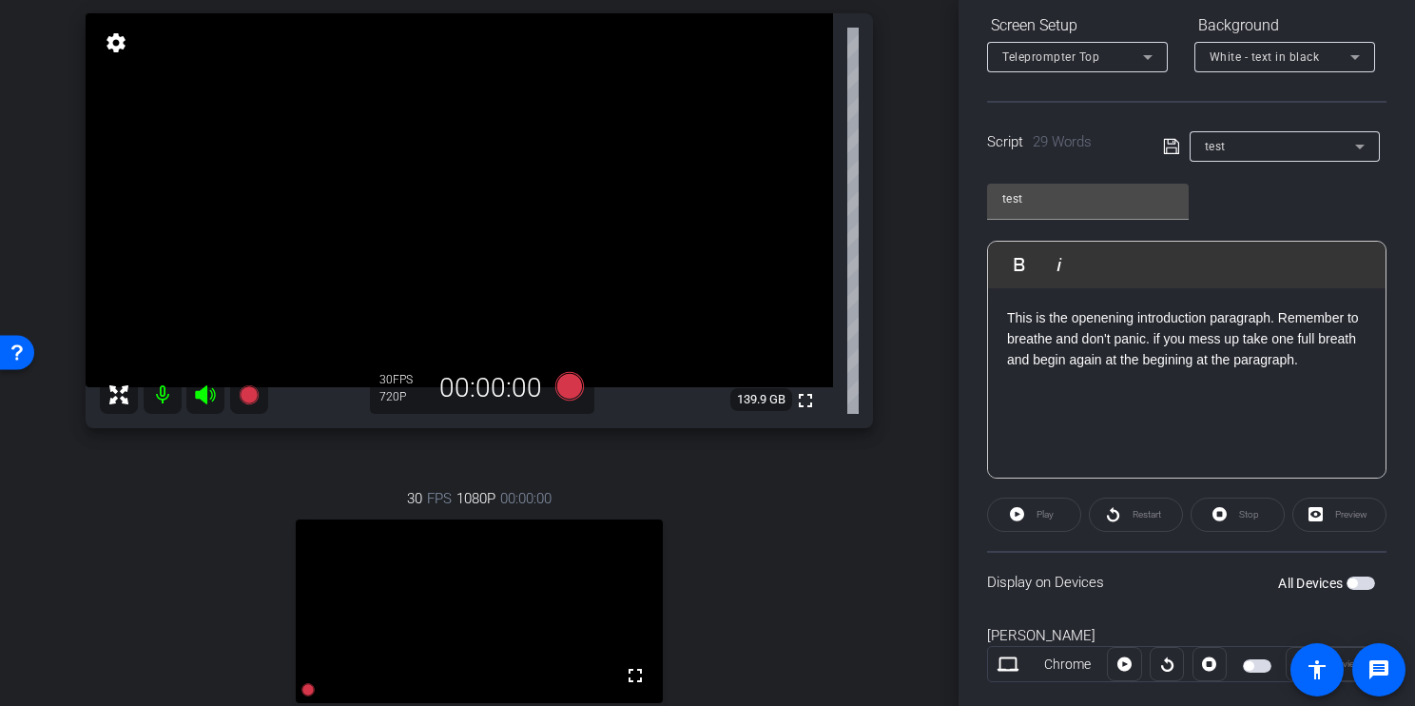
click at [1226, 357] on p "This is the openening introduction paragraph. Remember to breathe and don't pan…" at bounding box center [1187, 339] width 360 height 64
click at [1211, 459] on div "This is the opening introduction paragraph. Remember to breathe and don't panic…" at bounding box center [1187, 383] width 398 height 190
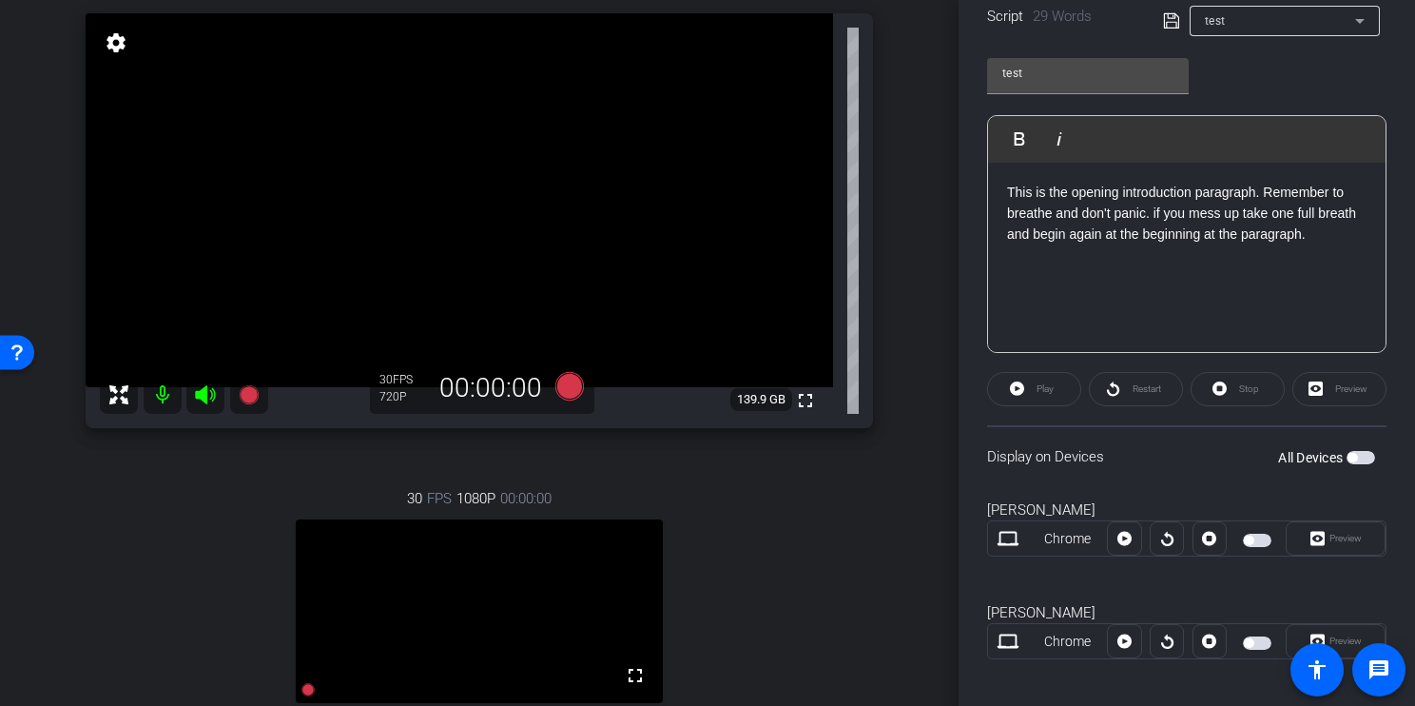
scroll to position [437, 0]
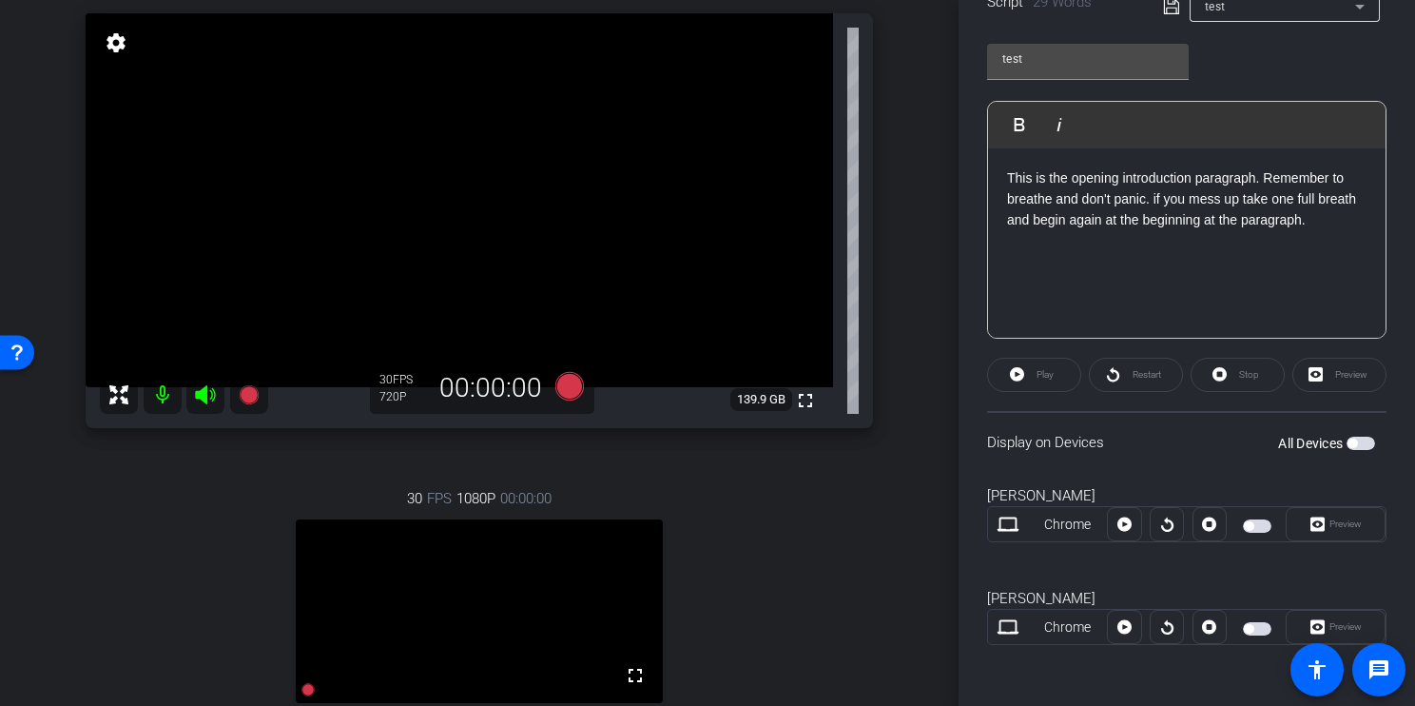
click at [1348, 440] on span "button" at bounding box center [1353, 443] width 10 height 10
click at [570, 392] on icon at bounding box center [569, 386] width 29 height 29
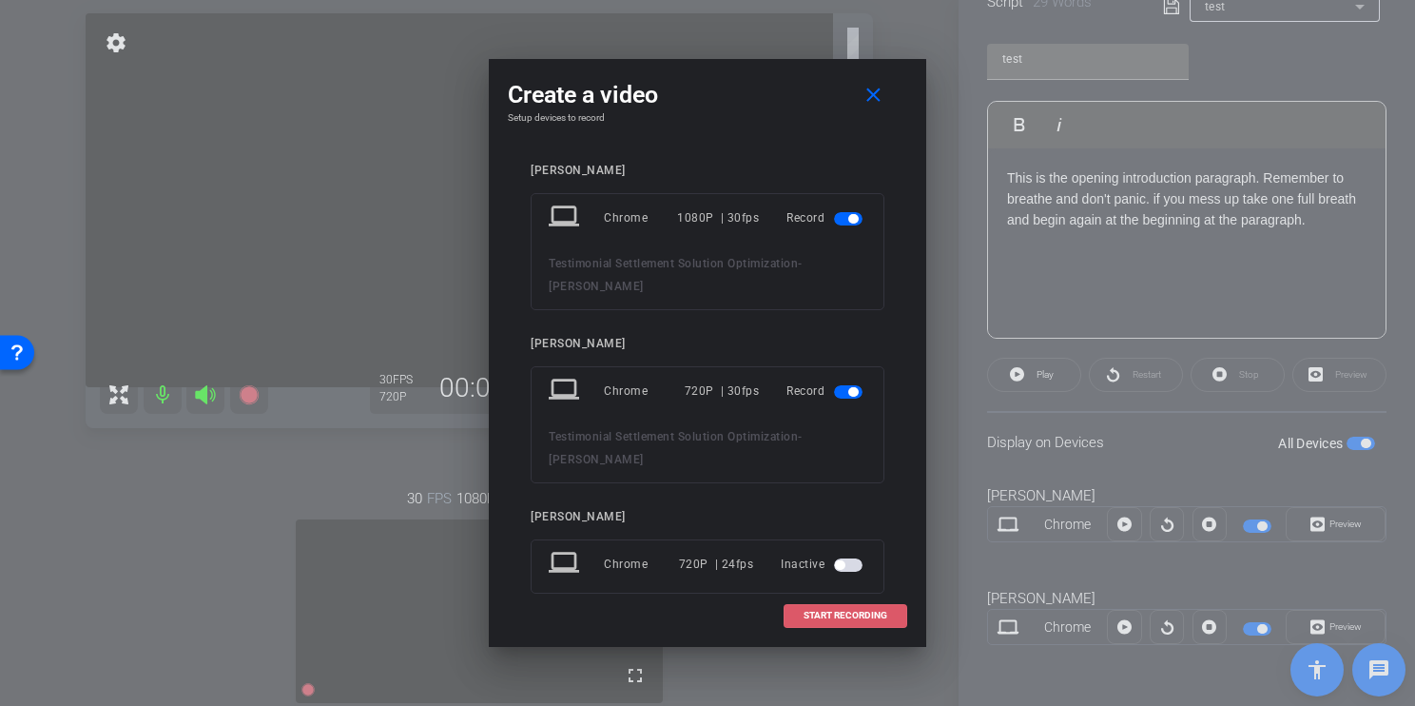
click at [848, 614] on span "START RECORDING" at bounding box center [846, 616] width 84 height 10
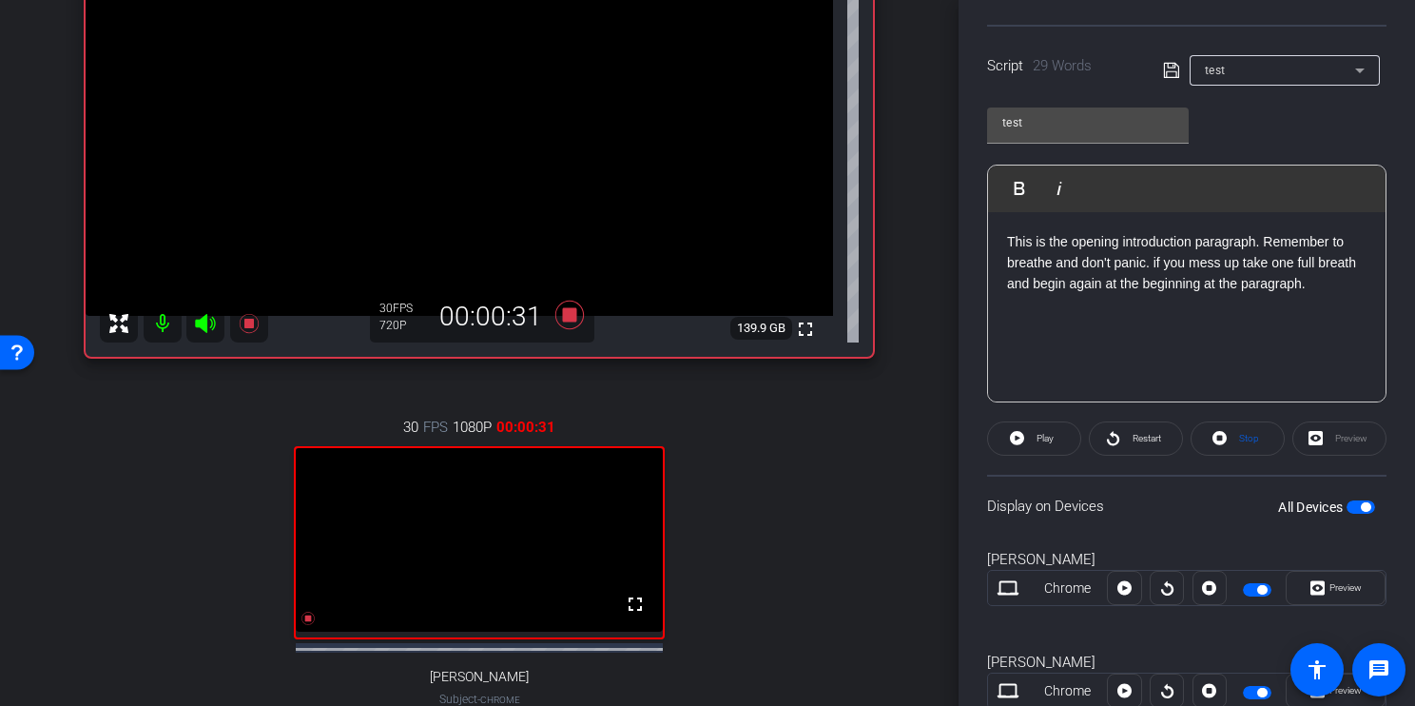
scroll to position [239, 0]
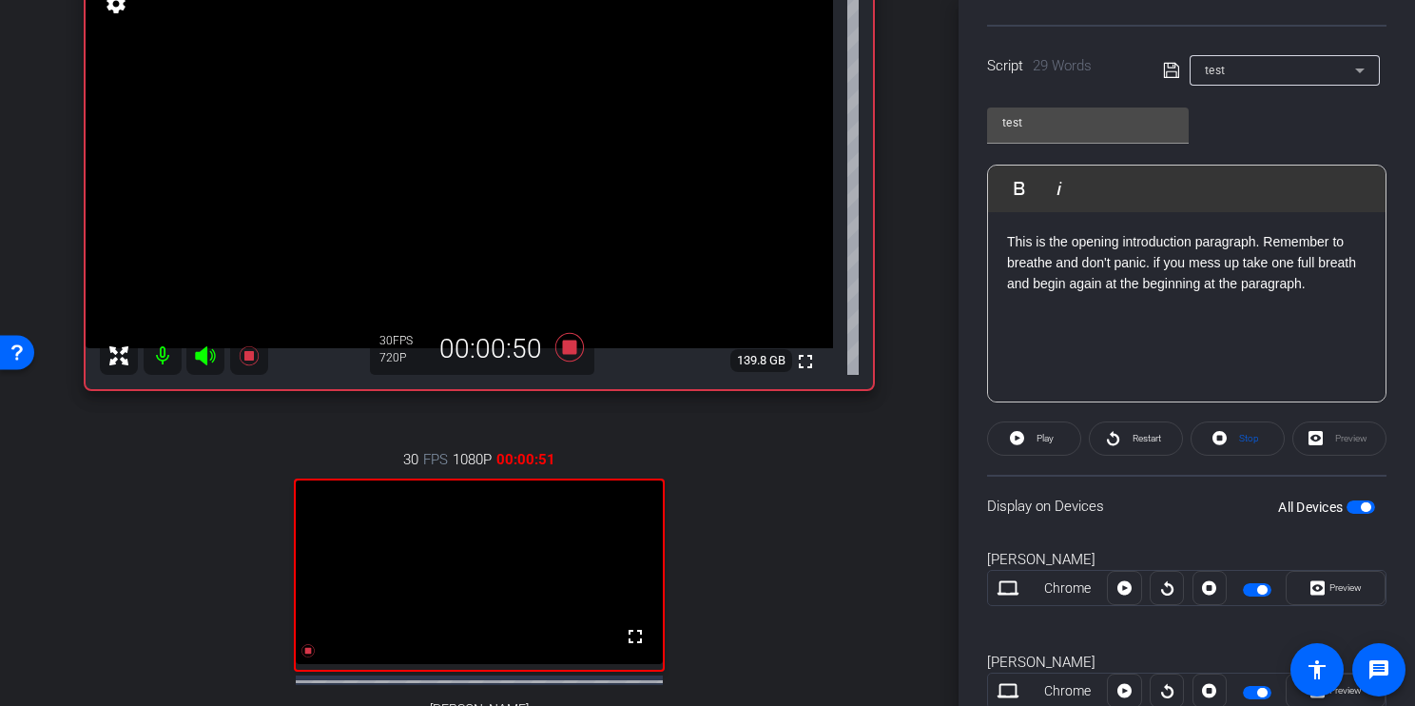
click at [1361, 506] on span "button" at bounding box center [1366, 507] width 10 height 10
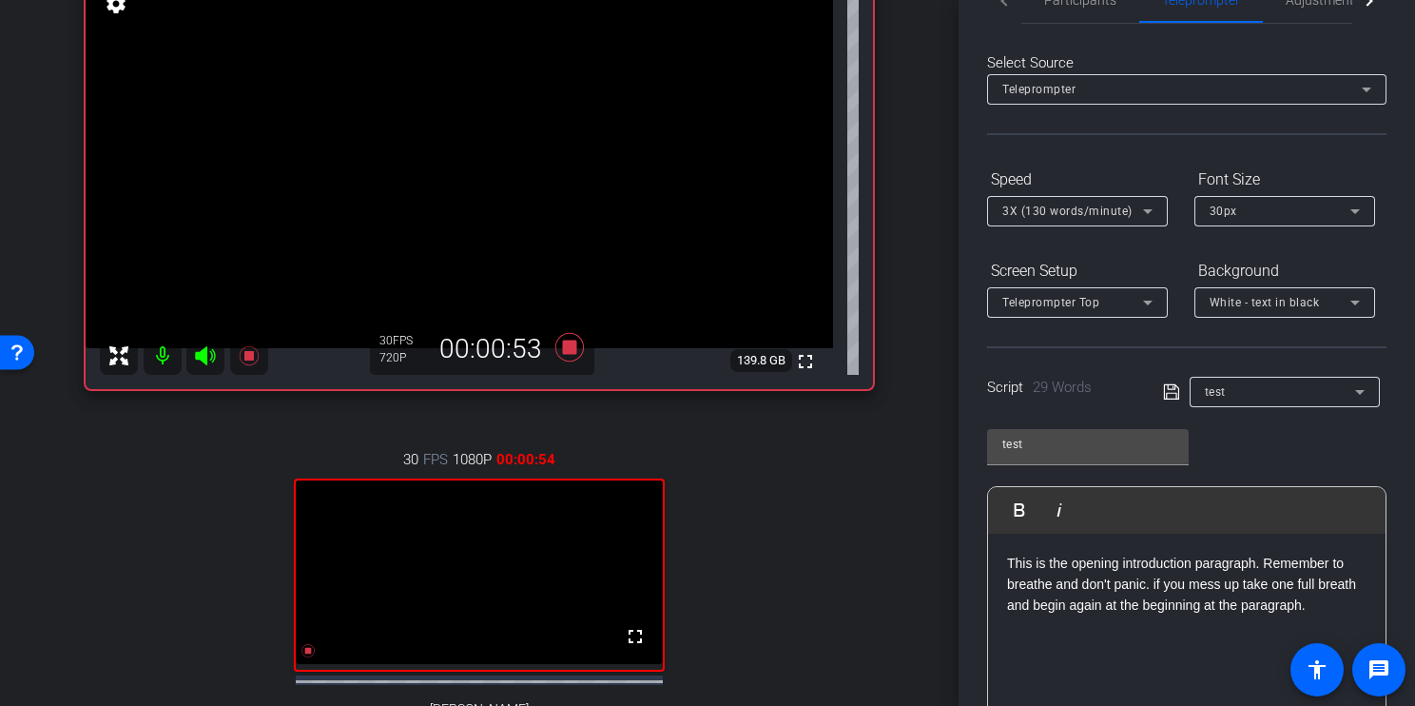
scroll to position [0, 0]
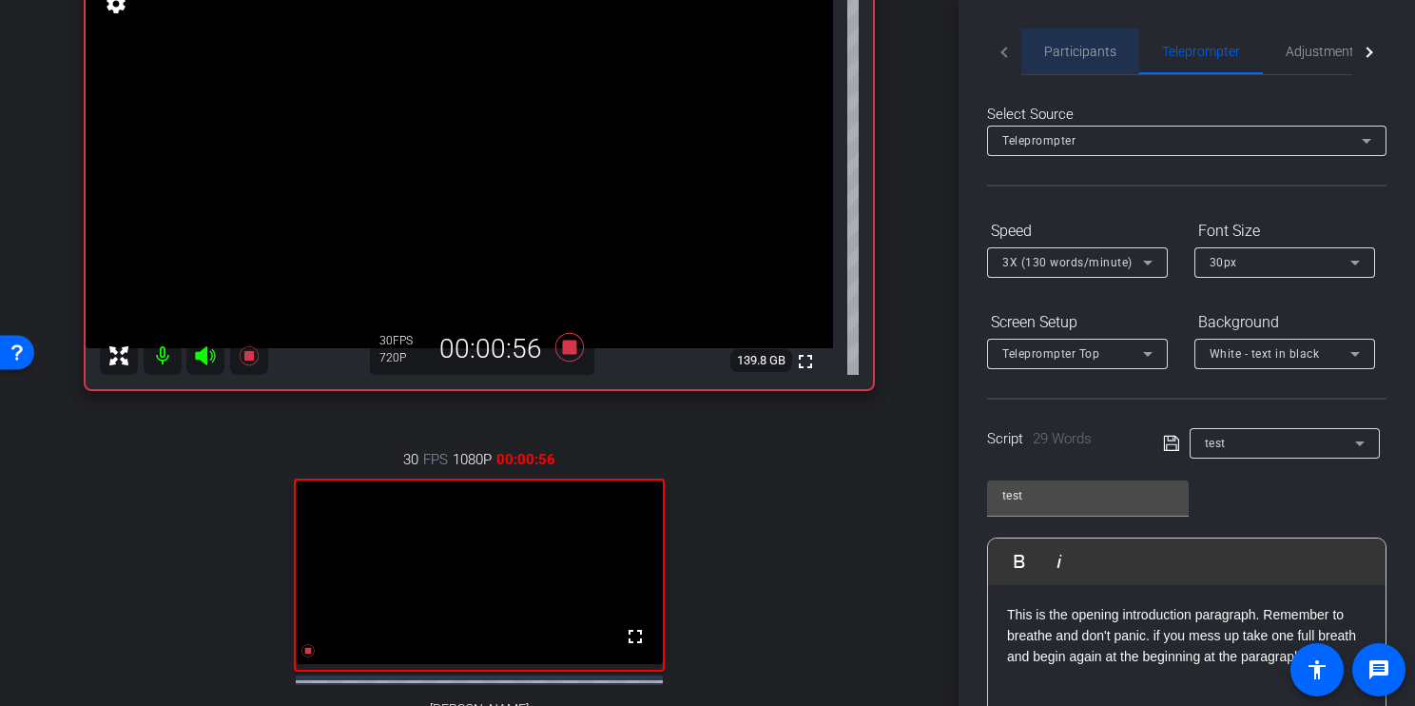
click at [1080, 60] on span "Participants" at bounding box center [1080, 52] width 72 height 46
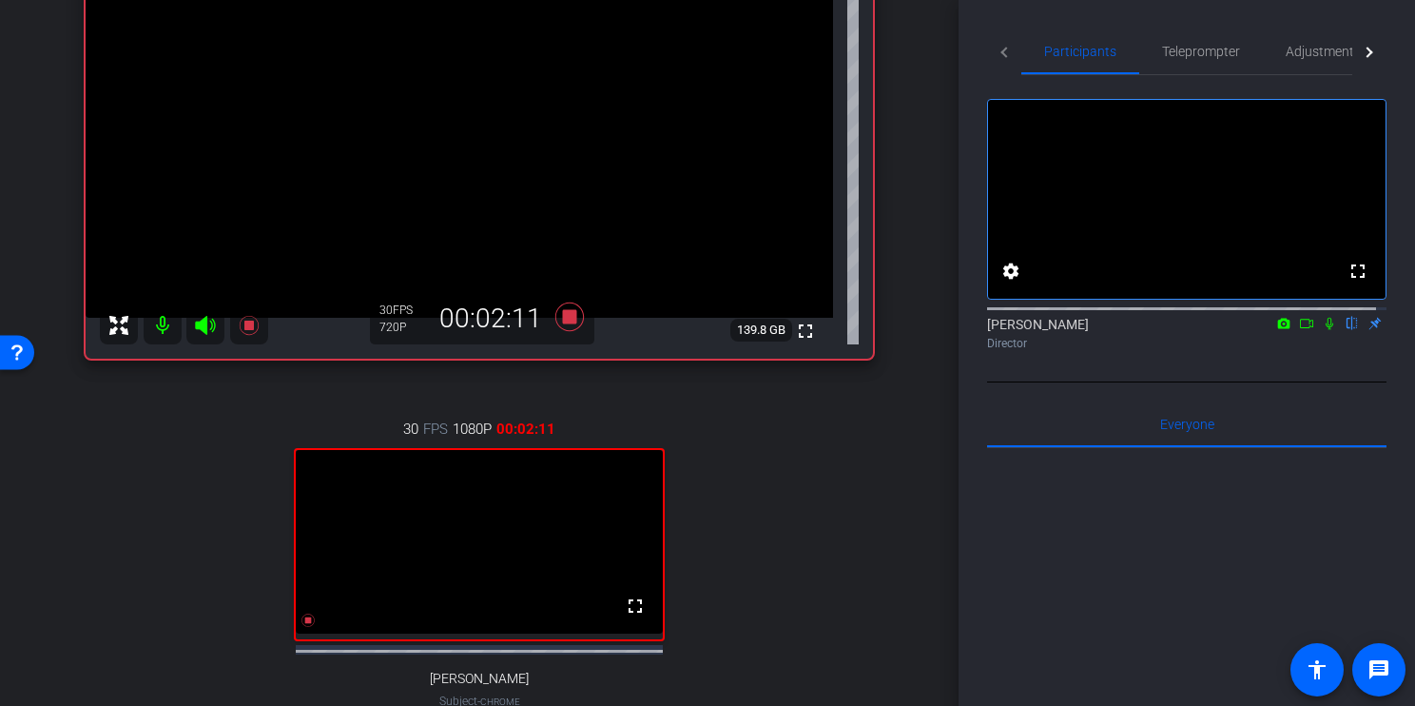
scroll to position [324, 0]
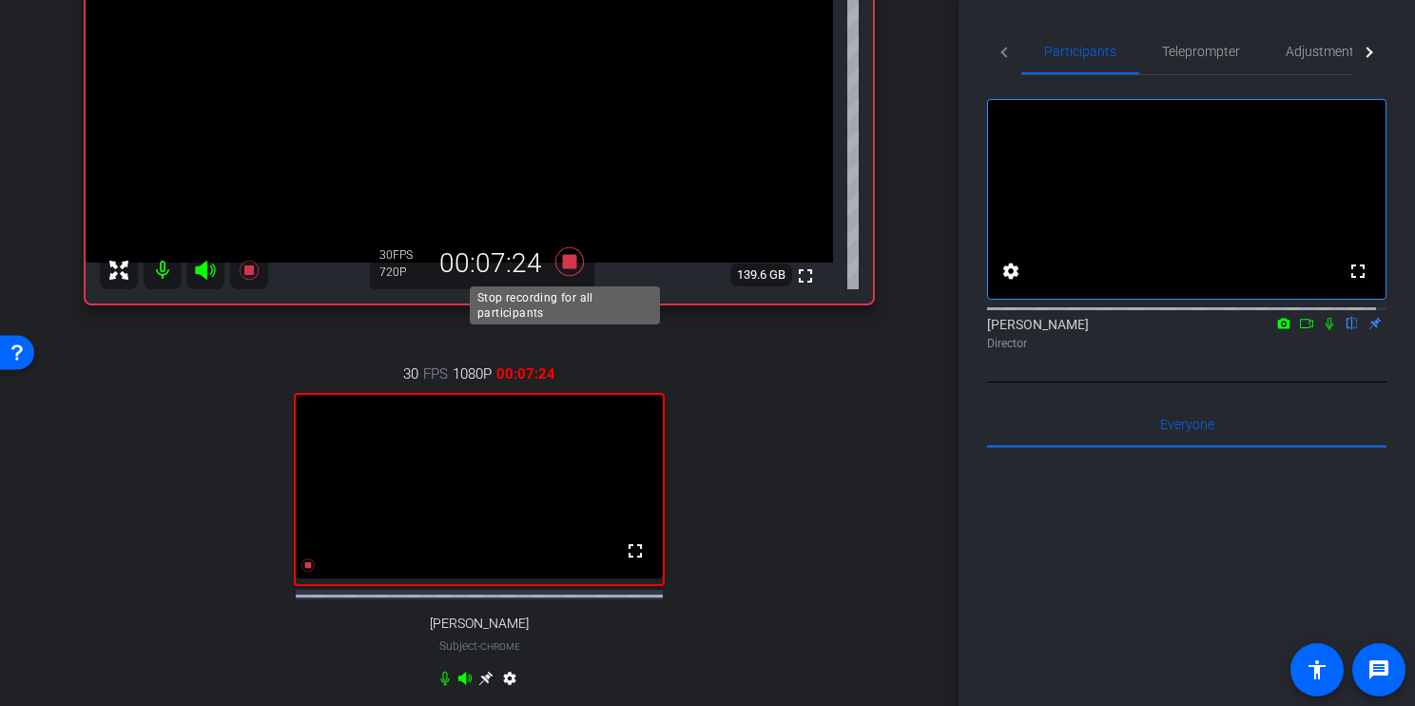
click at [562, 263] on icon at bounding box center [569, 261] width 29 height 29
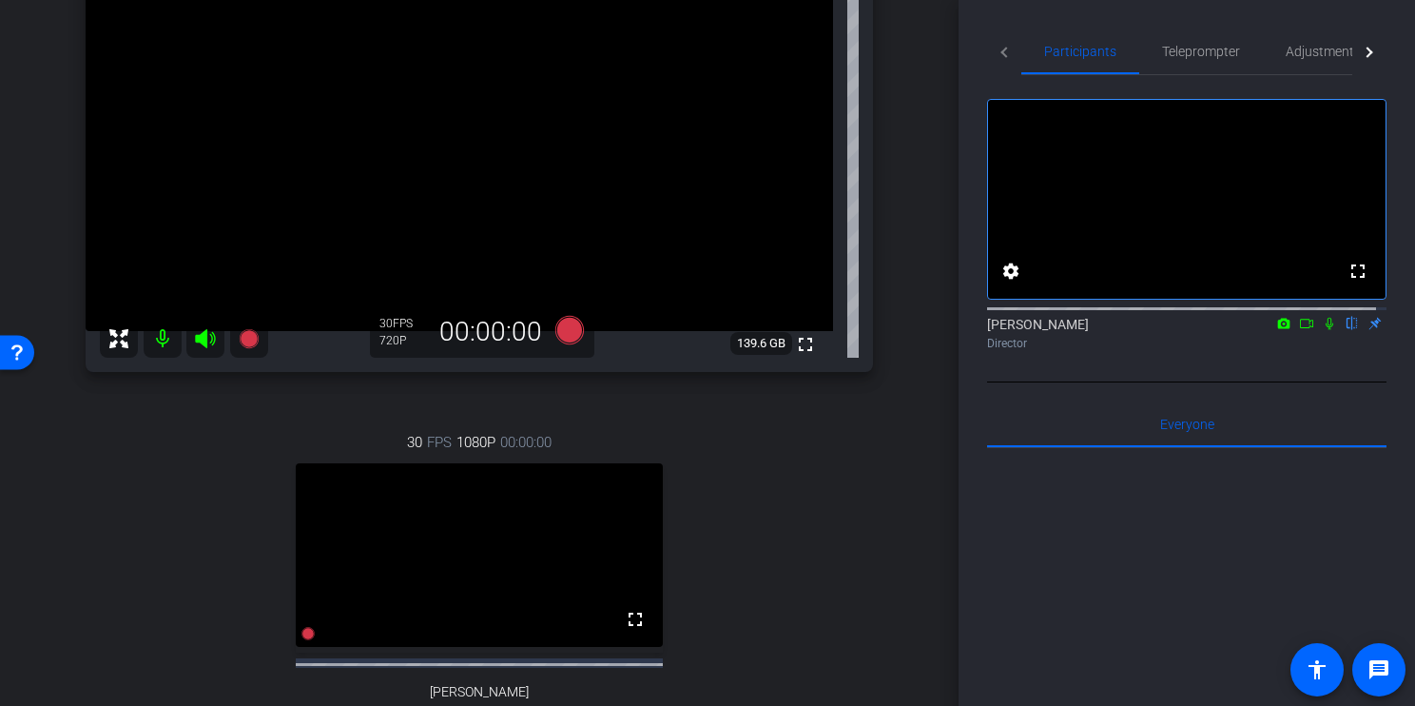
scroll to position [191, 0]
